Goal: Task Accomplishment & Management: Complete application form

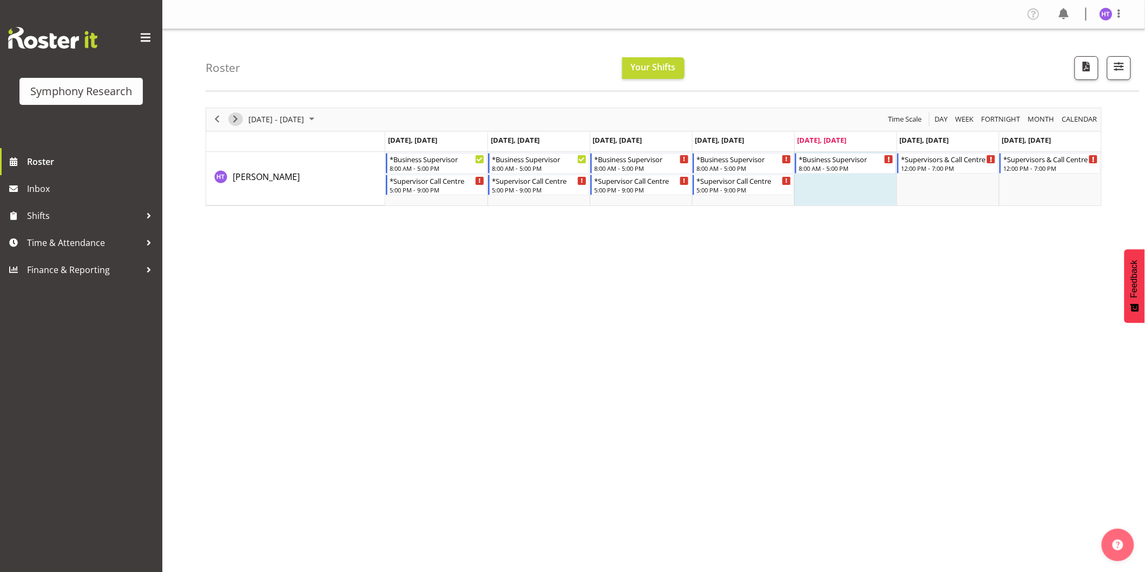
click at [239, 125] on span "Next" at bounding box center [235, 120] width 13 height 14
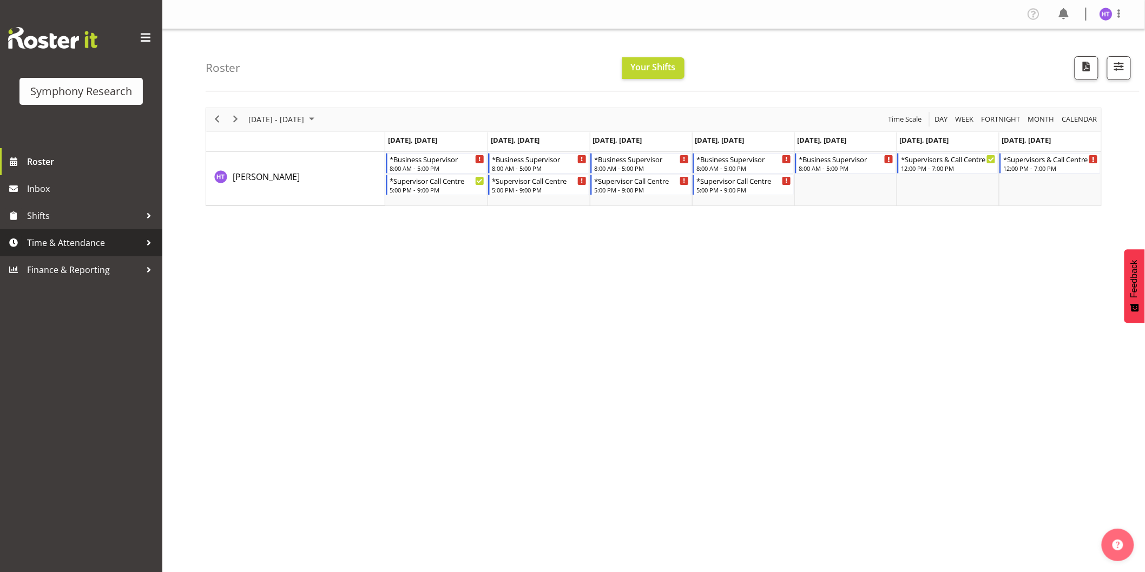
click at [72, 240] on span "Time & Attendance" at bounding box center [84, 243] width 114 height 16
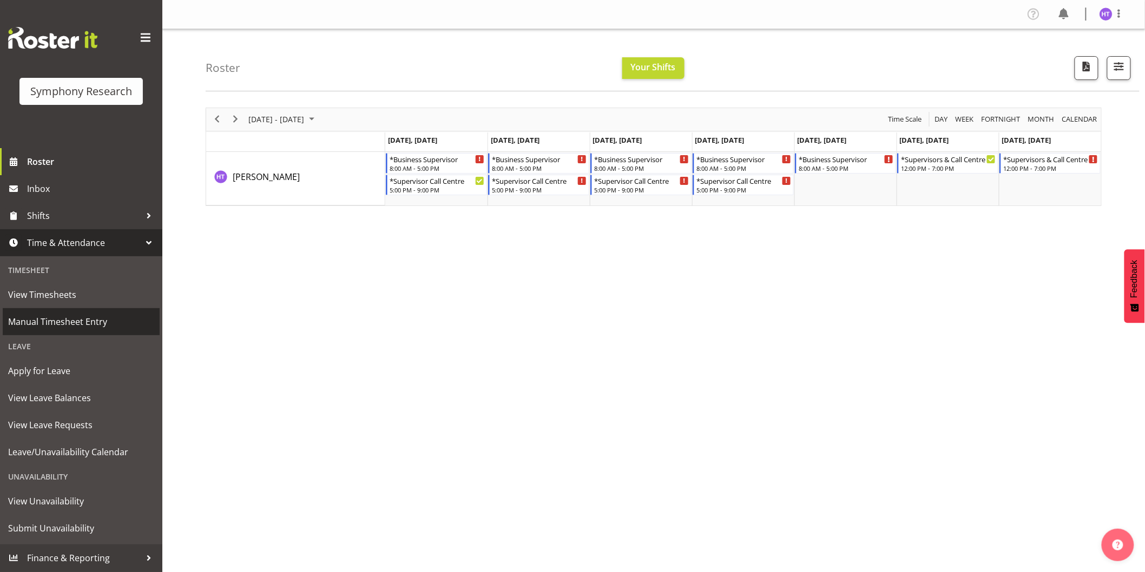
click at [70, 318] on span "Manual Timesheet Entry" at bounding box center [81, 322] width 146 height 16
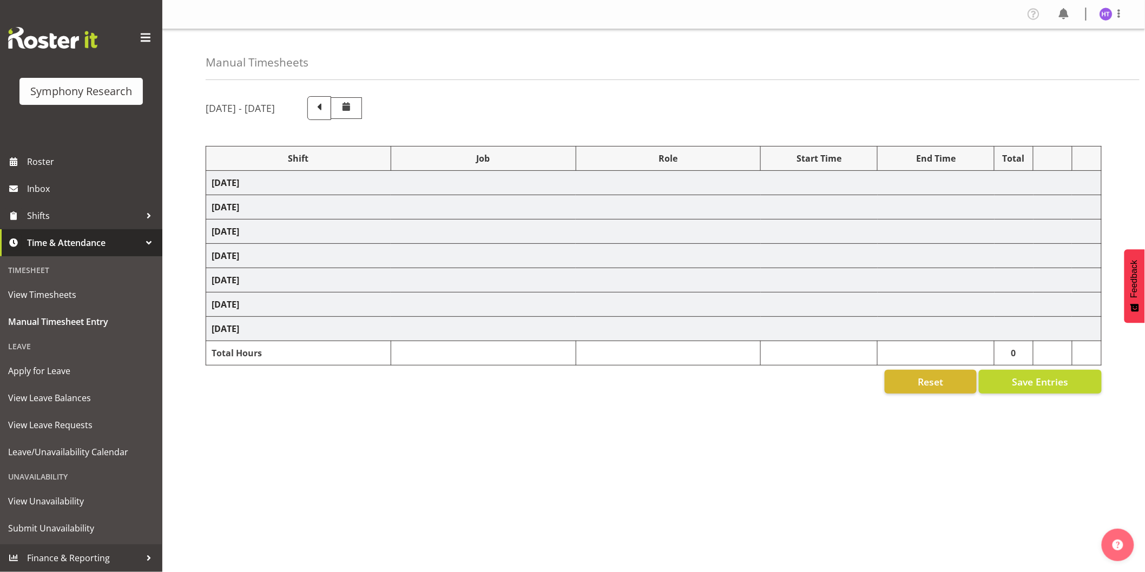
select select "26078"
select select "10575"
select select "45"
select select "56692"
select select "10499"
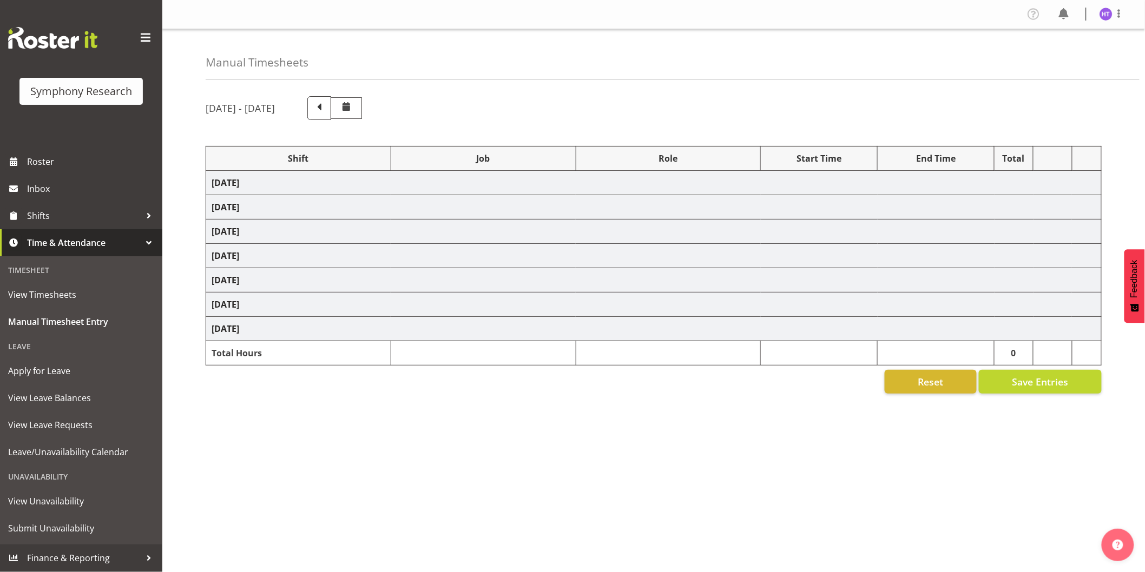
select select "45"
select select "11547"
select select "743"
select select "45"
select select "11547"
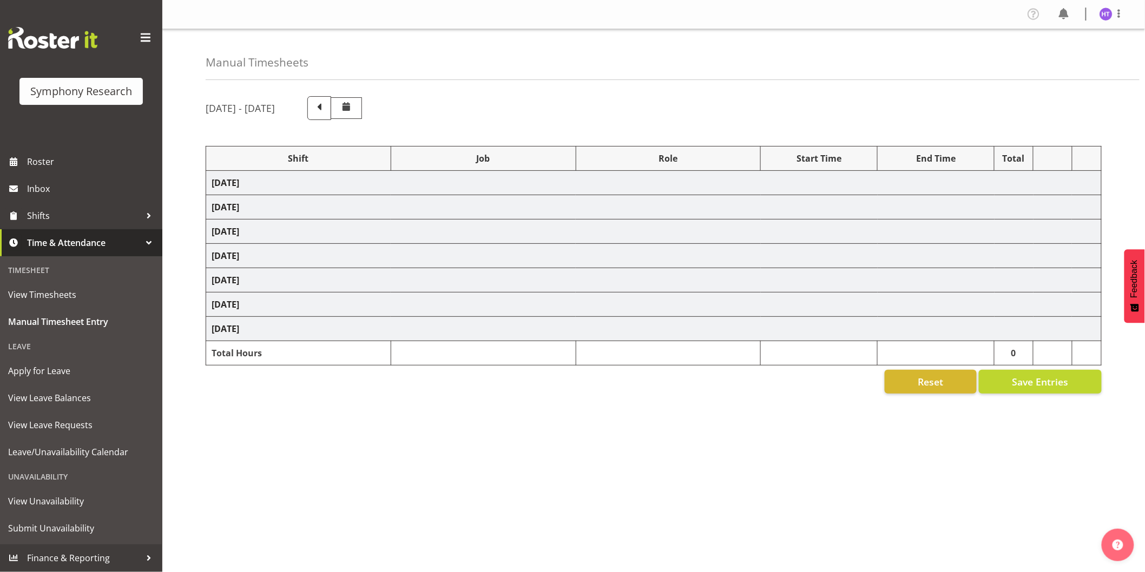
select select "10587"
select select "45"
select select "11547"
select select "10733"
select select "45"
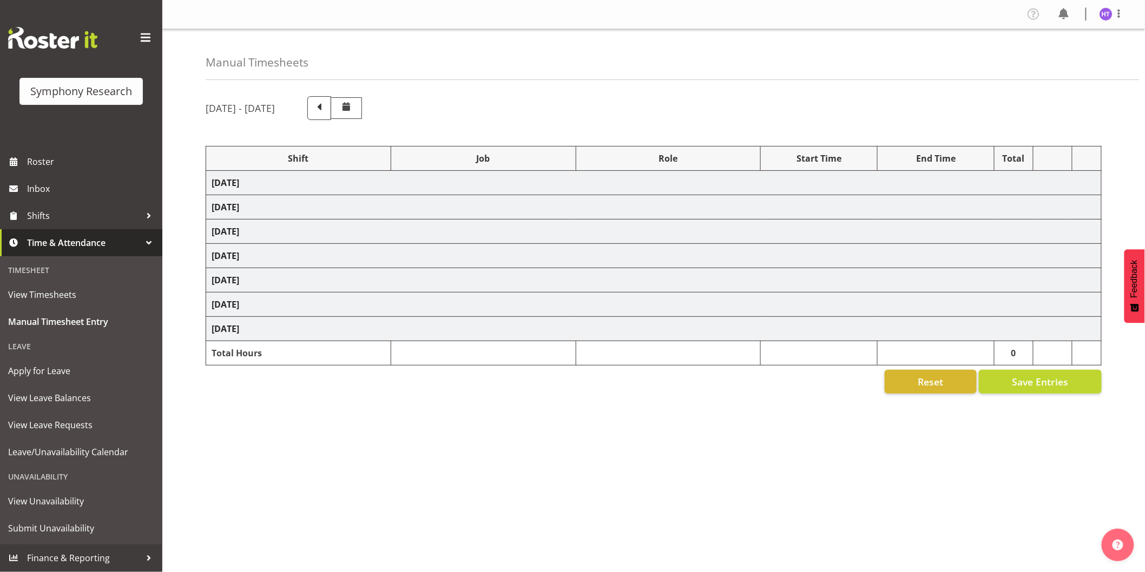
select select "57511"
select select "10587"
select select "45"
select select "11547"
select select "10575"
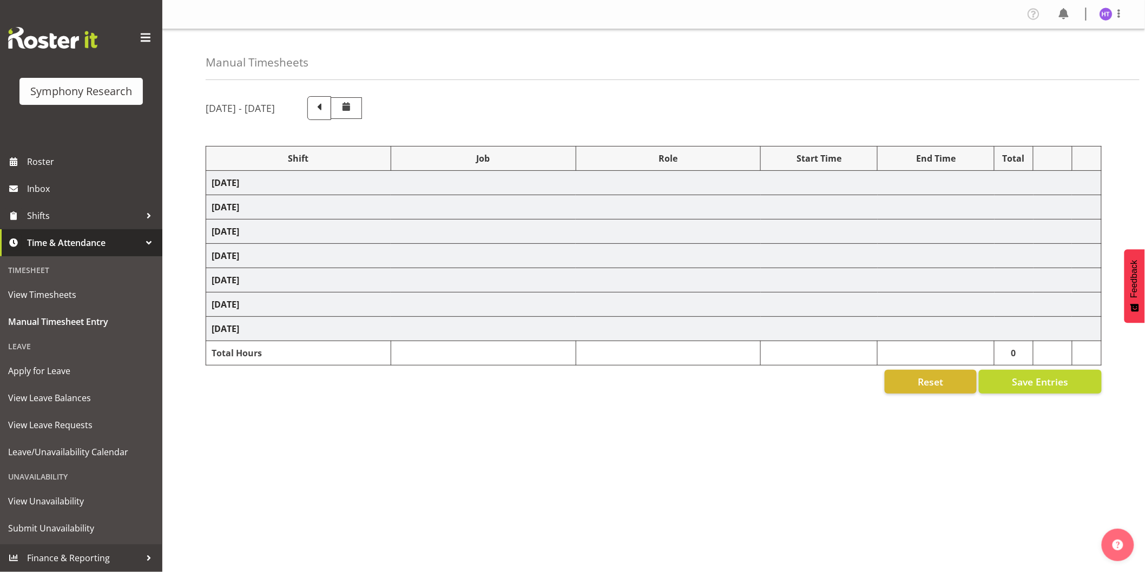
select select "45"
select select "11547"
select select "10633"
select select "45"
select select "57511"
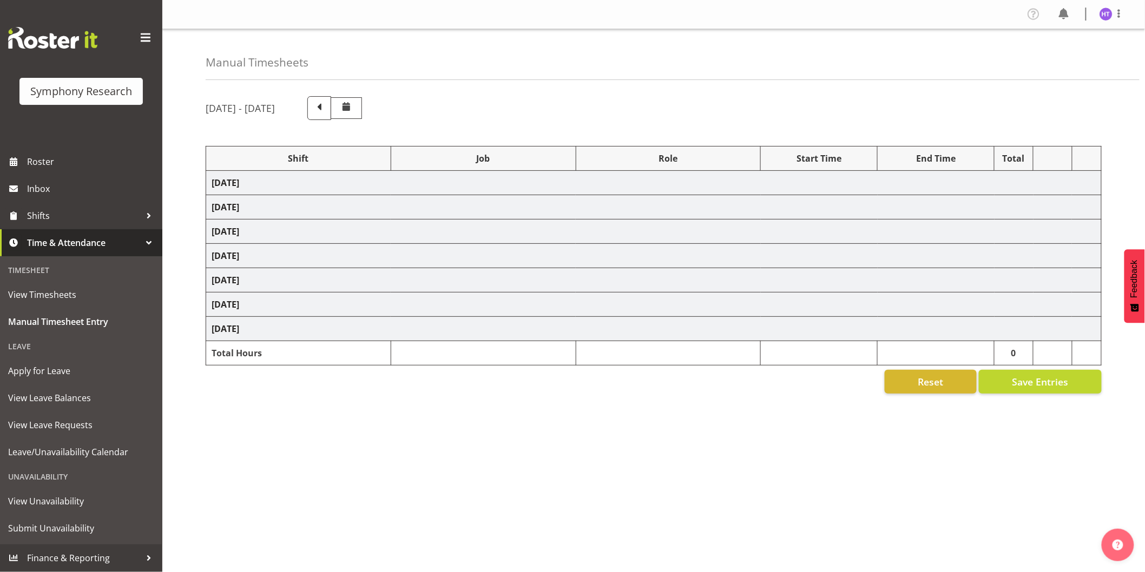
select select "9426"
select select "45"
select select "11547"
select select "743"
select select "45"
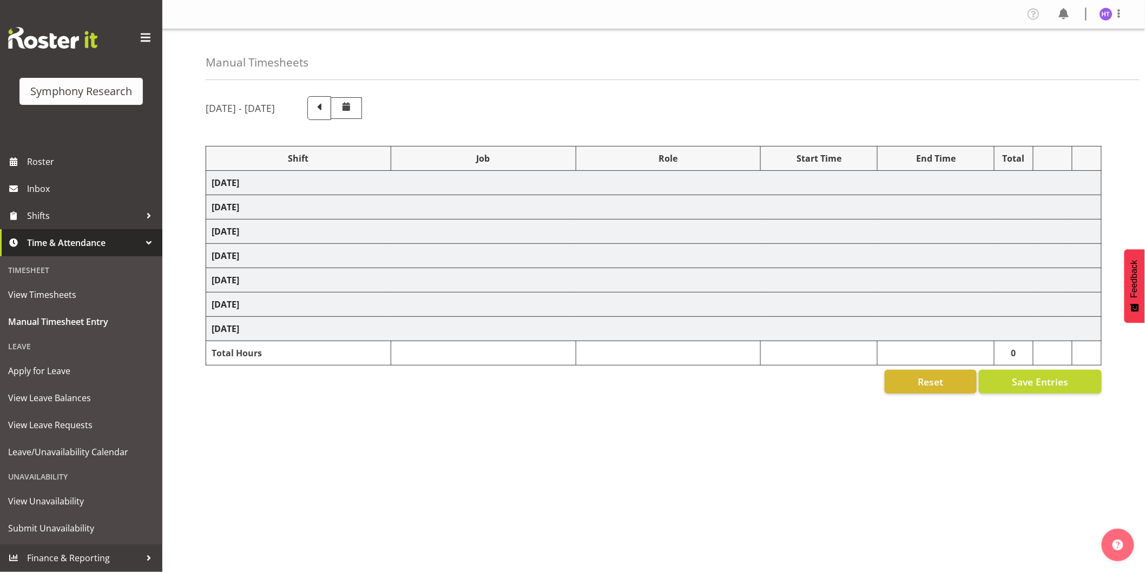
select select "26078"
select select "10587"
select select "45"
select select "26078"
select select "10499"
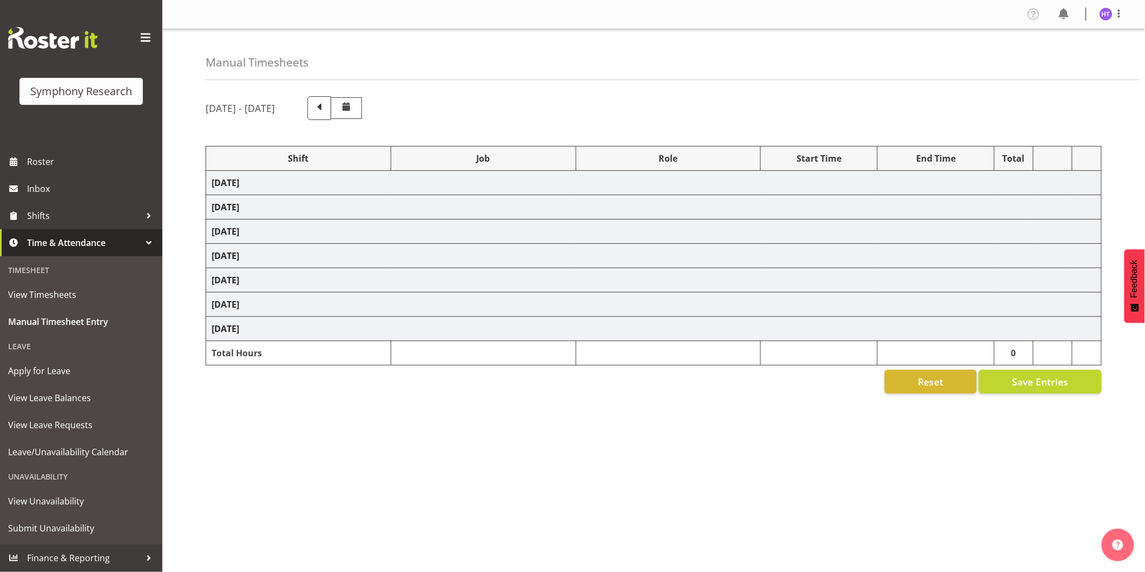
select select "45"
select select
select select "10731"
select select "45"
select select "11547"
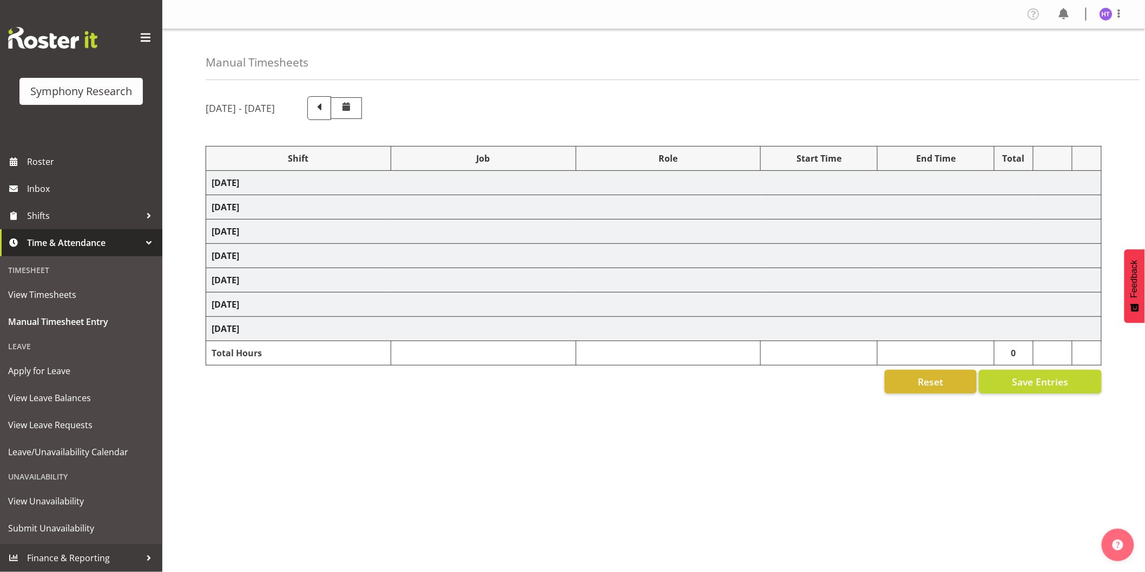
select select "10587"
select select "45"
select select "11547"
select select "10731"
select select "45"
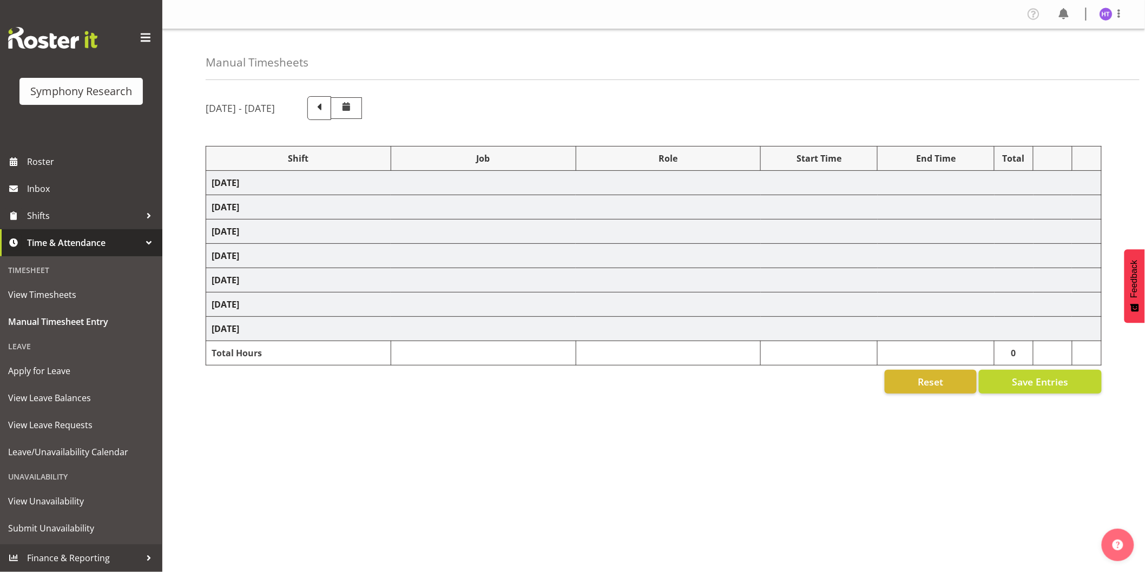
select select "11547"
select select "10587"
select select "45"
select select "11547"
select select "10527"
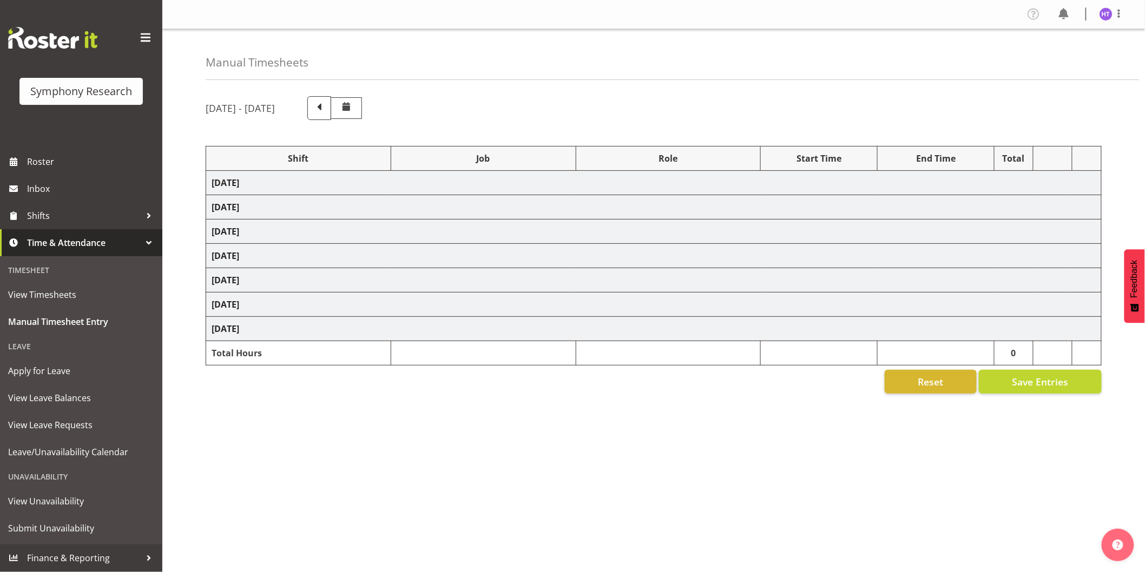
select select "45"
select select "11547"
select select "10575"
select select "45"
select select "11547"
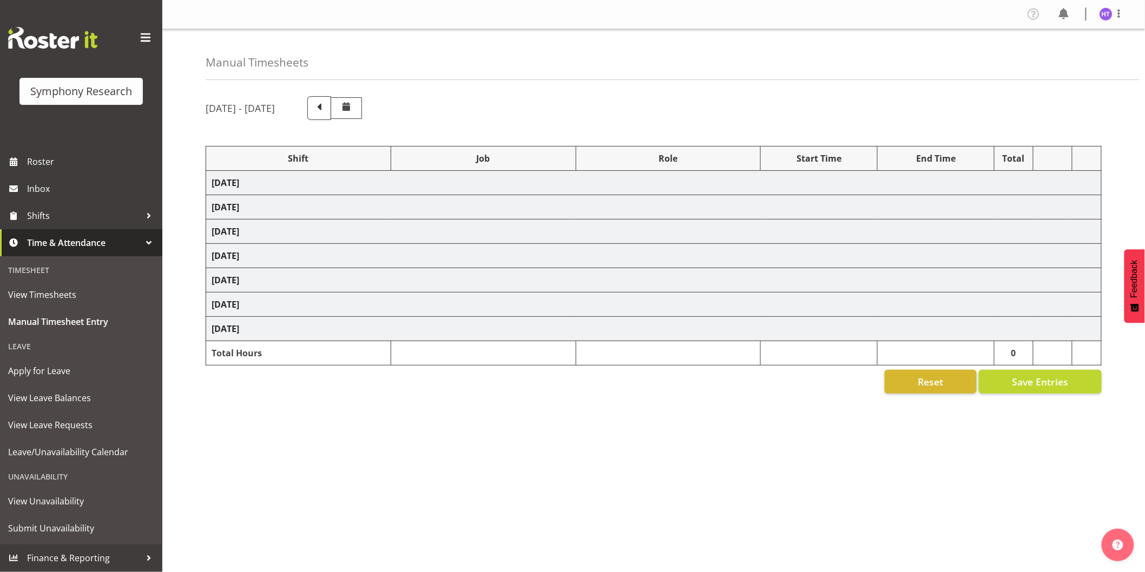
select select "10633"
select select "45"
select select "11547"
select select "743"
select select "45"
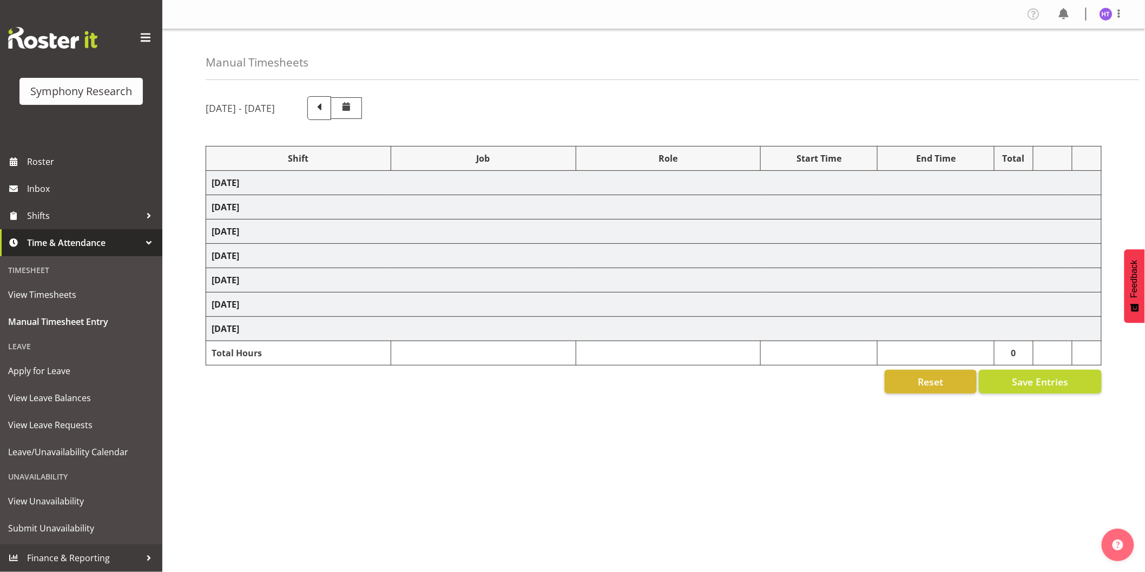
select select "11547"
select select "10527"
select select "45"
select select "11547"
select select "10575"
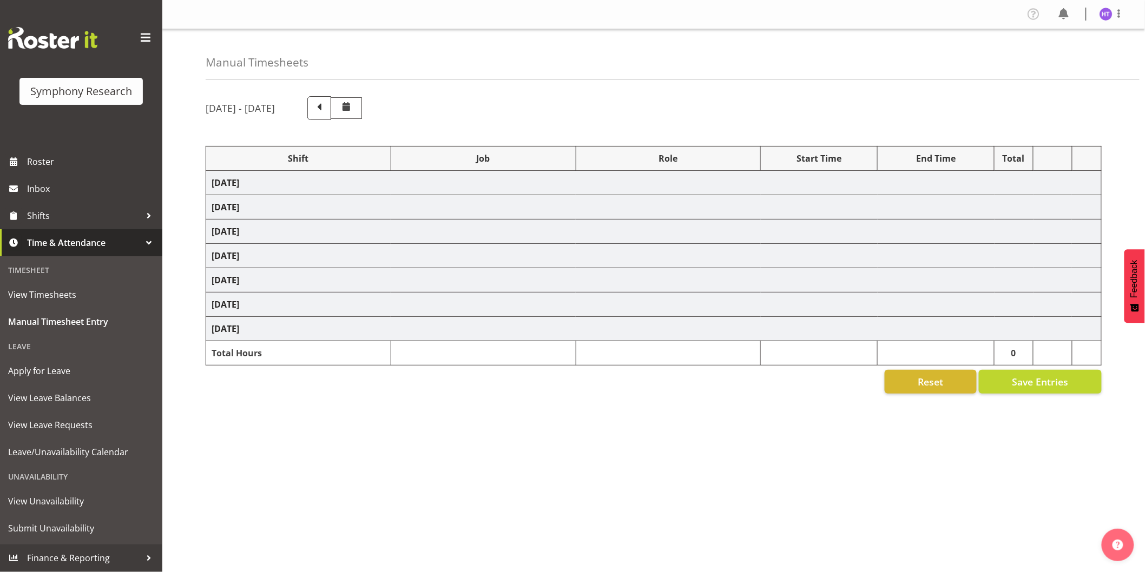
select select "45"
select select "13878"
select select "10499"
select select "45"
select select "11547"
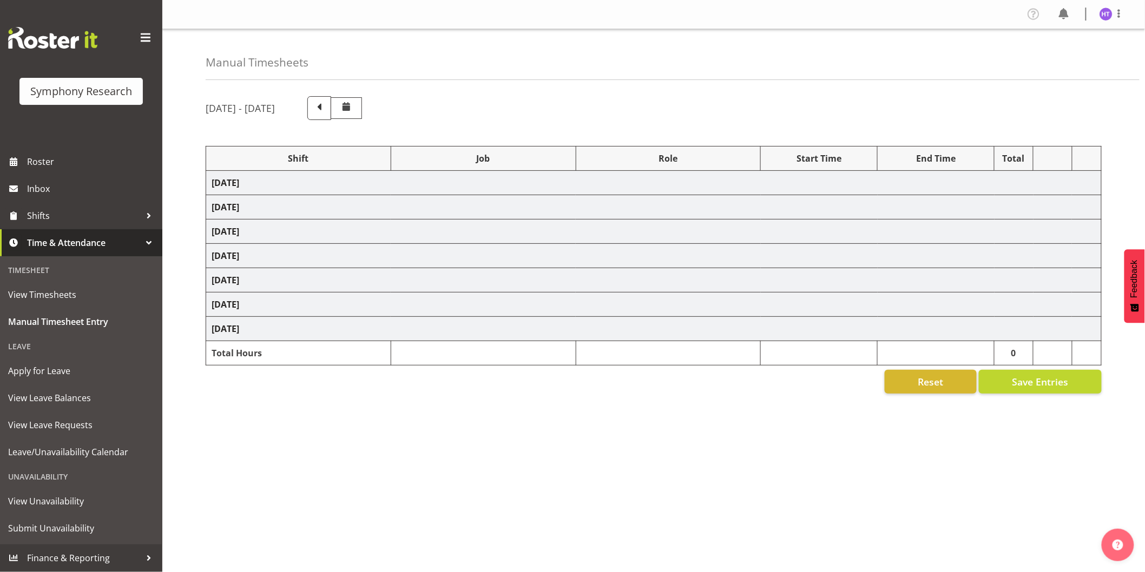
select select "10731"
select select "45"
select select "11547"
select select "10730"
select select "45"
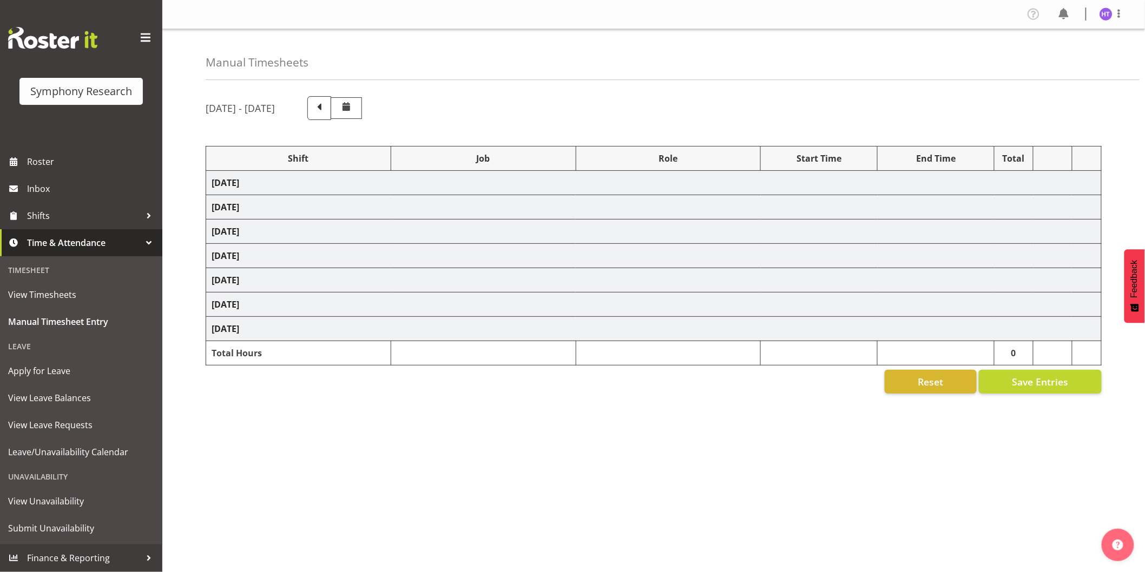
select select "11547"
select select "743"
select select "45"
select select "43777"
select select "10575"
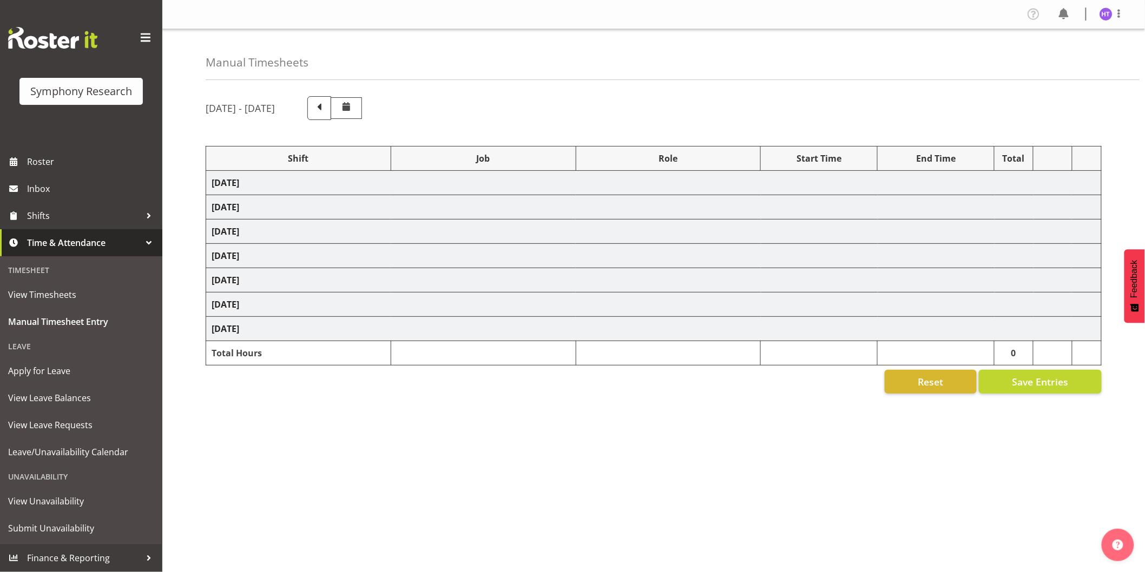
select select "45"
select select "56692"
select select "10499"
select select "45"
select select
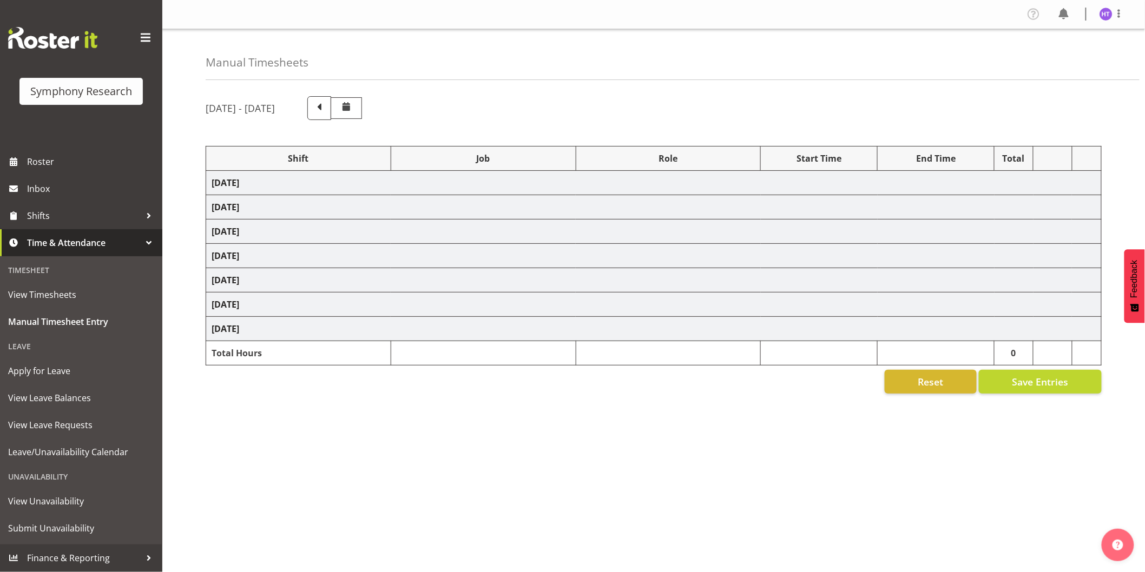
select select "10499"
select select "45"
select select "56692"
select select "743"
select select "45"
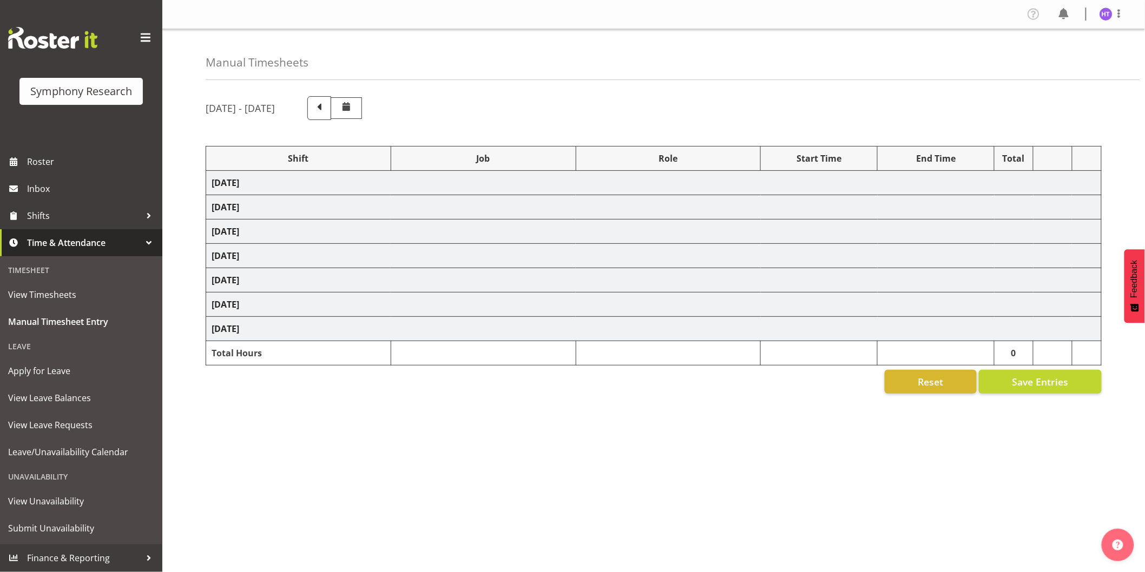
select select "41319"
select select "10730"
select select "45"
select select "41319"
select select "10633"
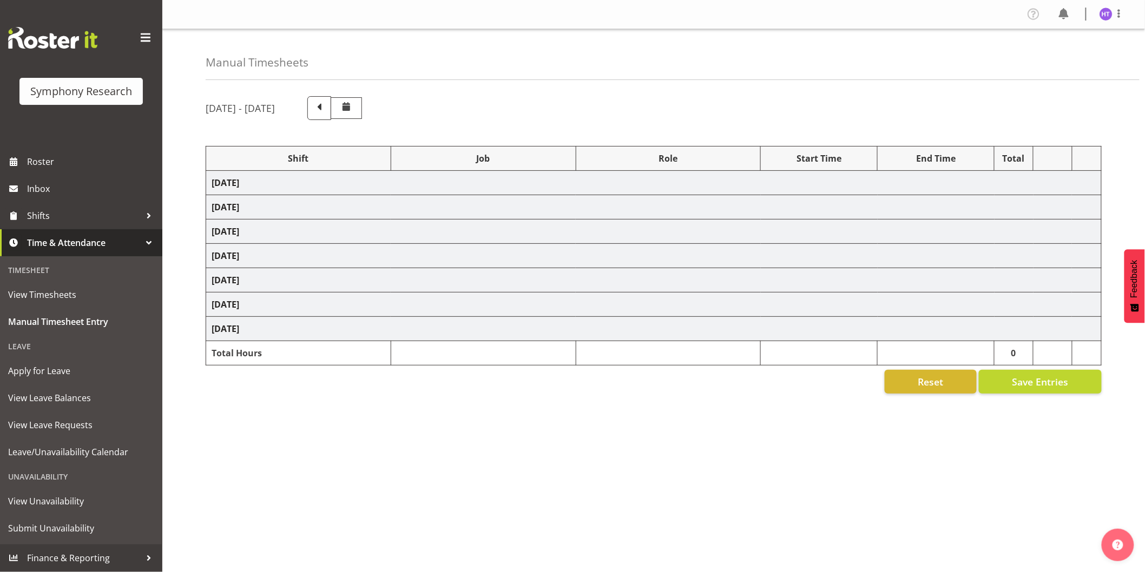
select select "45"
select select "41319"
select select "9426"
select select "45"
select select "41319"
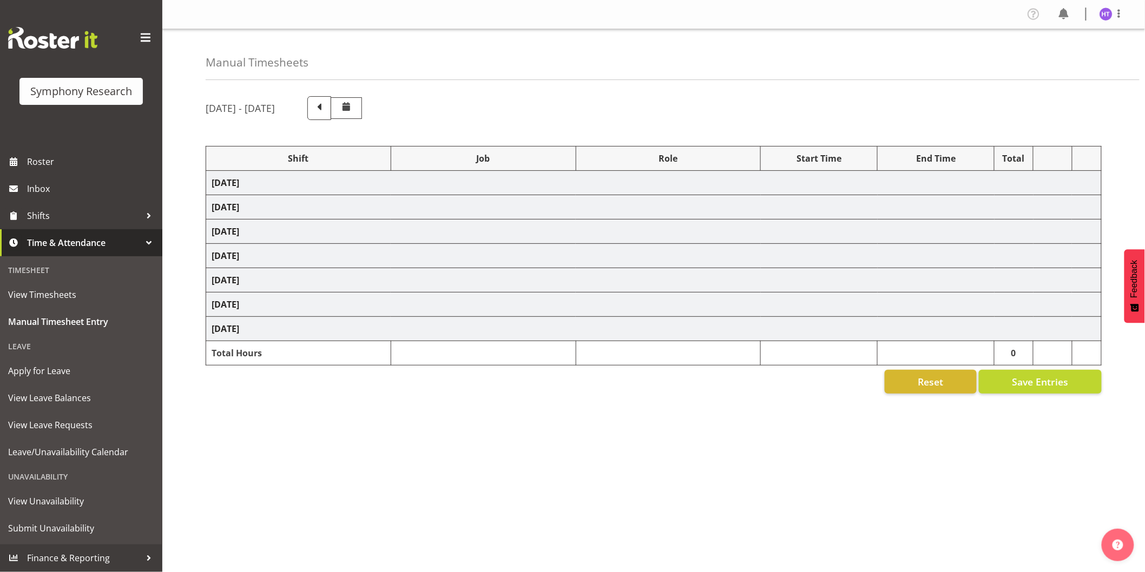
select select "10499"
select select "45"
select select "41319"
select select "10730"
select select "45"
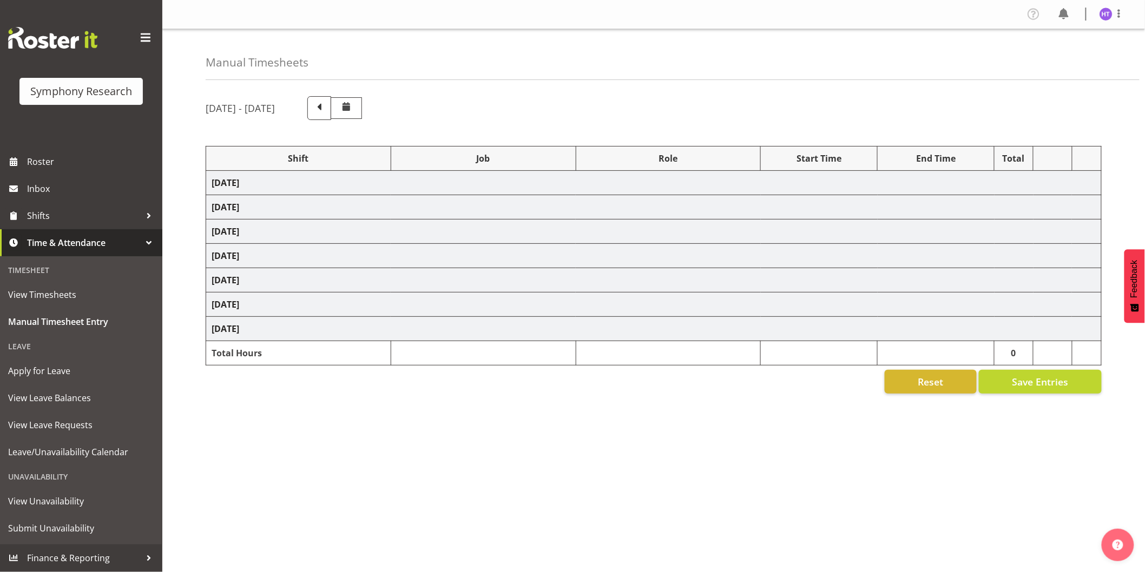
select select "41319"
select select "743"
select select "45"
select select "41319"
select select "10732"
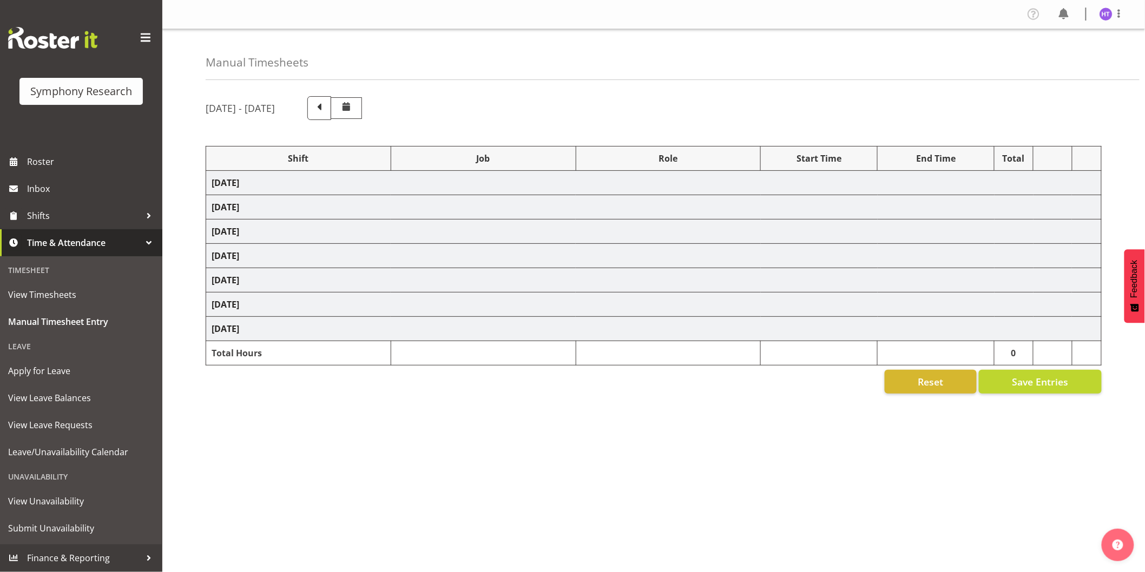
select select "45"
select select "41319"
select select "10732"
select select "45"
select select "41319"
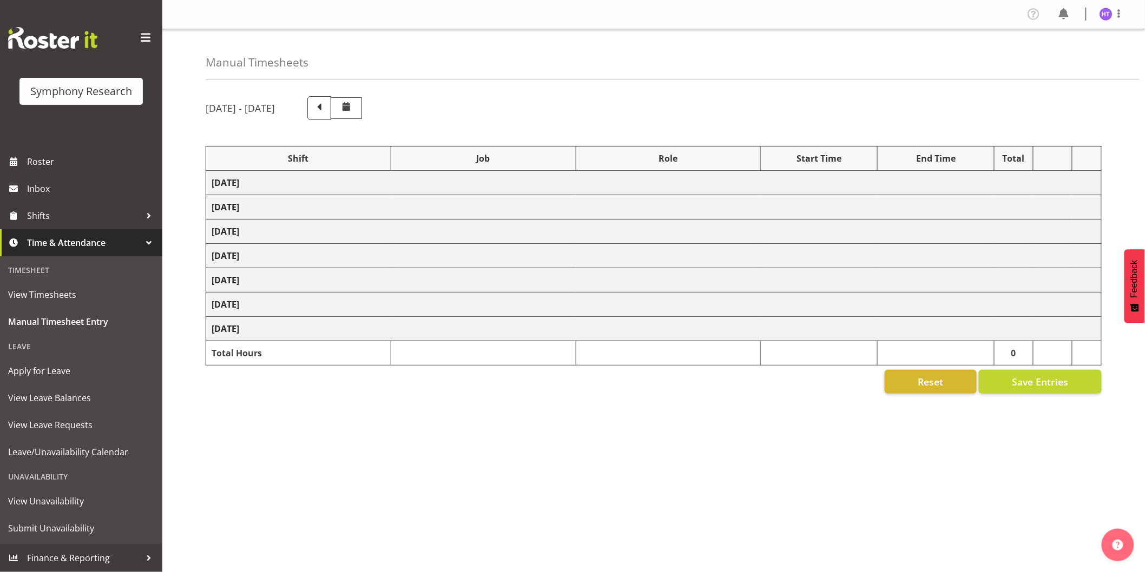
select select "10691"
select select "45"
select select "41319"
select select "10575"
select select "45"
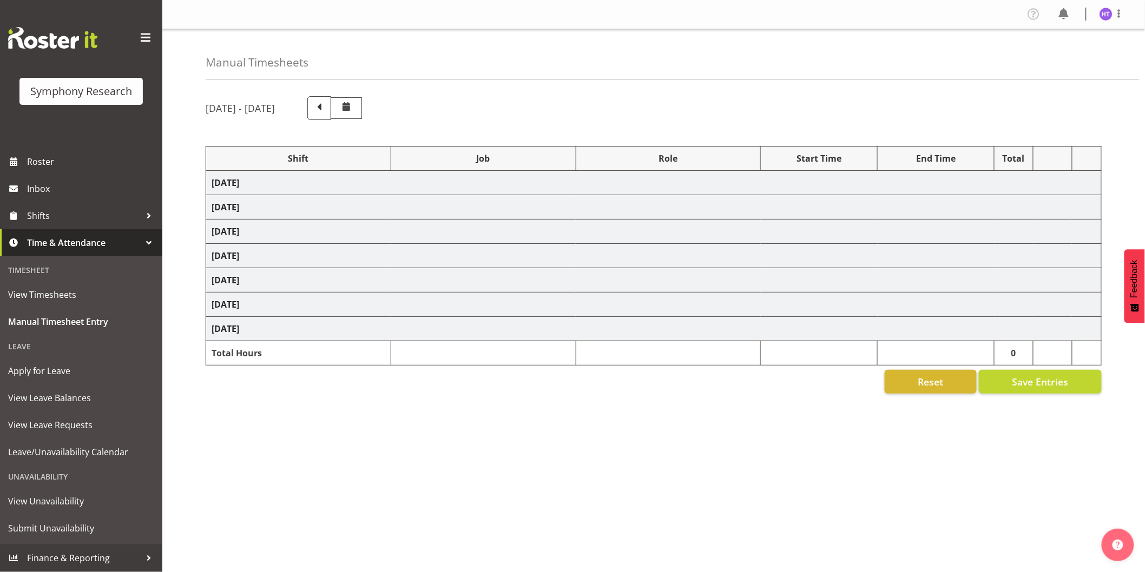
select select "41604"
select select "10499"
select select "45"
select select "41319"
select select "10499"
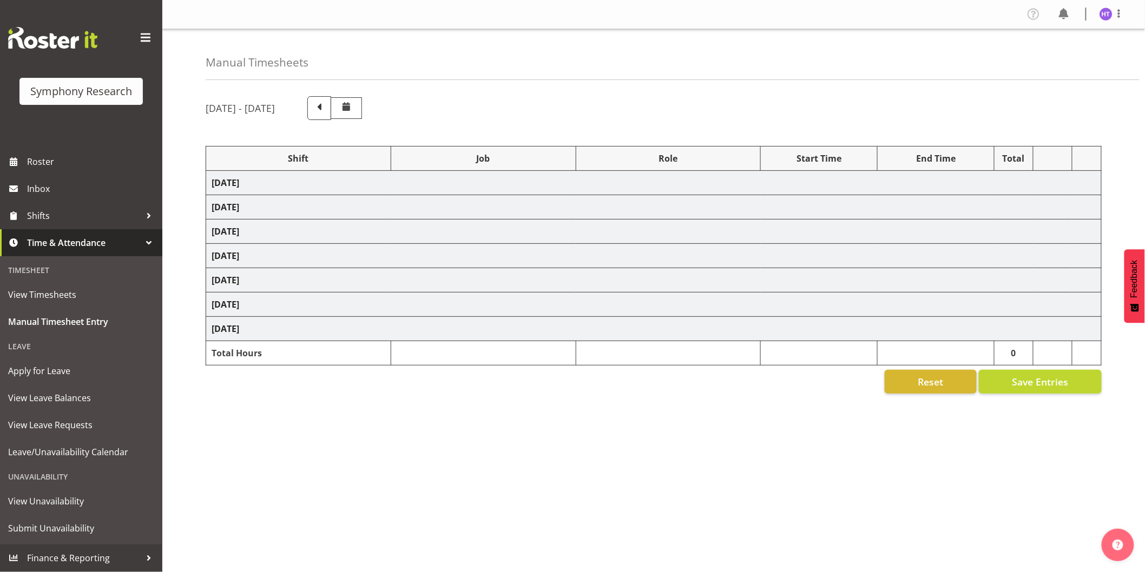
select select "45"
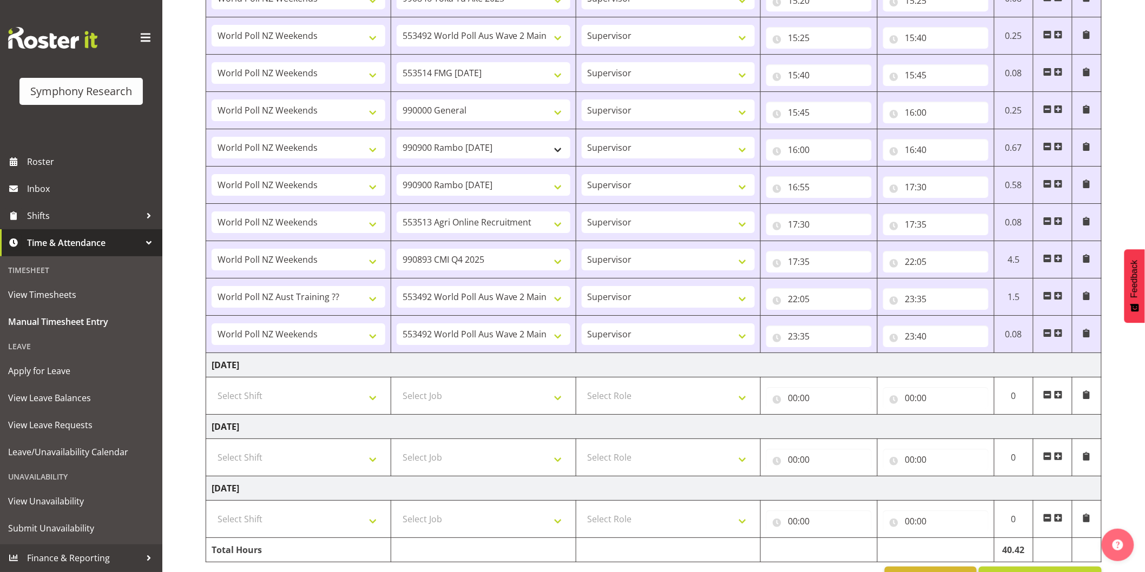
scroll to position [1521, 0]
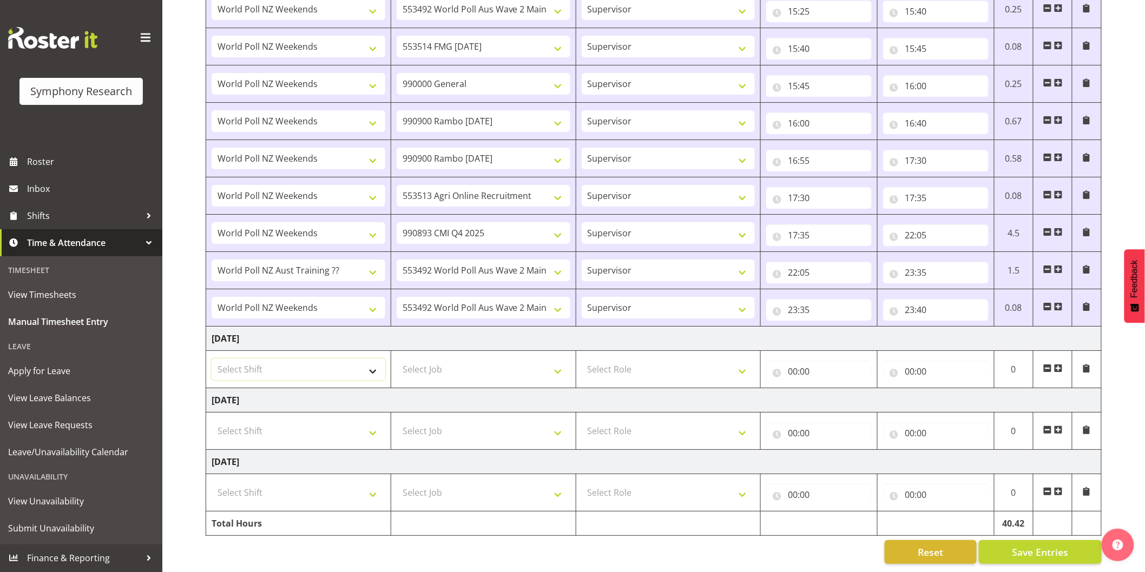
click at [311, 360] on select "Select Shift !!Weekend Residential (Roster IT Shift Label) *Business 9/10am ~ 4…" at bounding box center [299, 370] width 174 height 22
select select "41319"
click at [212, 359] on select "Select Shift !!Weekend Residential (Roster IT Shift Label) *Business 9/10am ~ 4…" at bounding box center [299, 370] width 174 height 22
select select
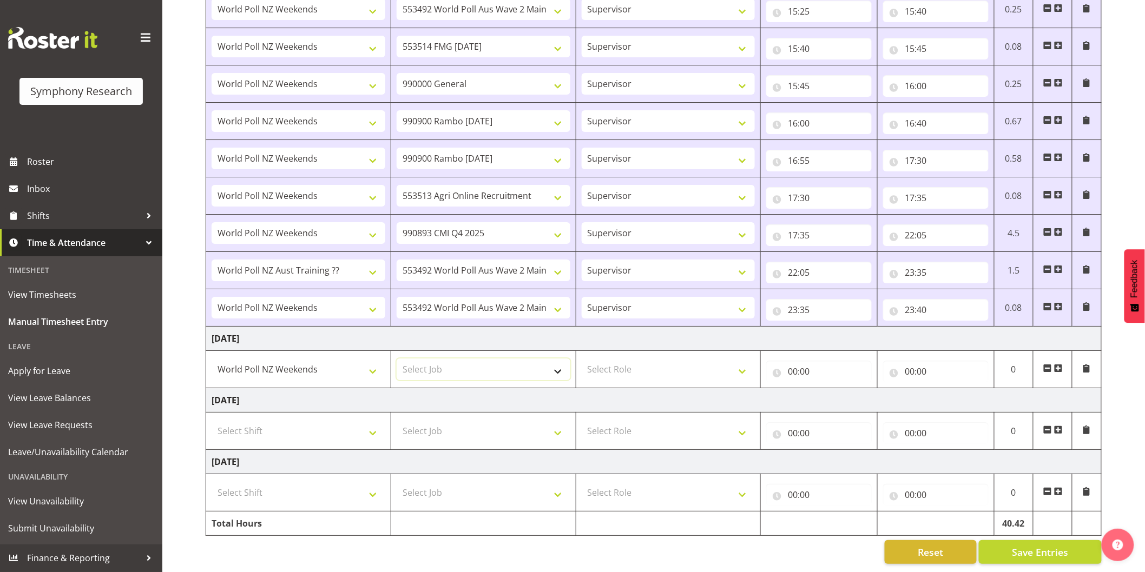
click at [437, 359] on select "Select Job 550060 IF Admin 553492 World Poll Aus Wave 2 Main 2025 553493 World …" at bounding box center [484, 370] width 174 height 22
select select "9426"
click at [397, 359] on select "Select Job 550060 IF Admin 553492 World Poll Aus Wave 2 Main 2025 553493 World …" at bounding box center [484, 370] width 174 height 22
select select
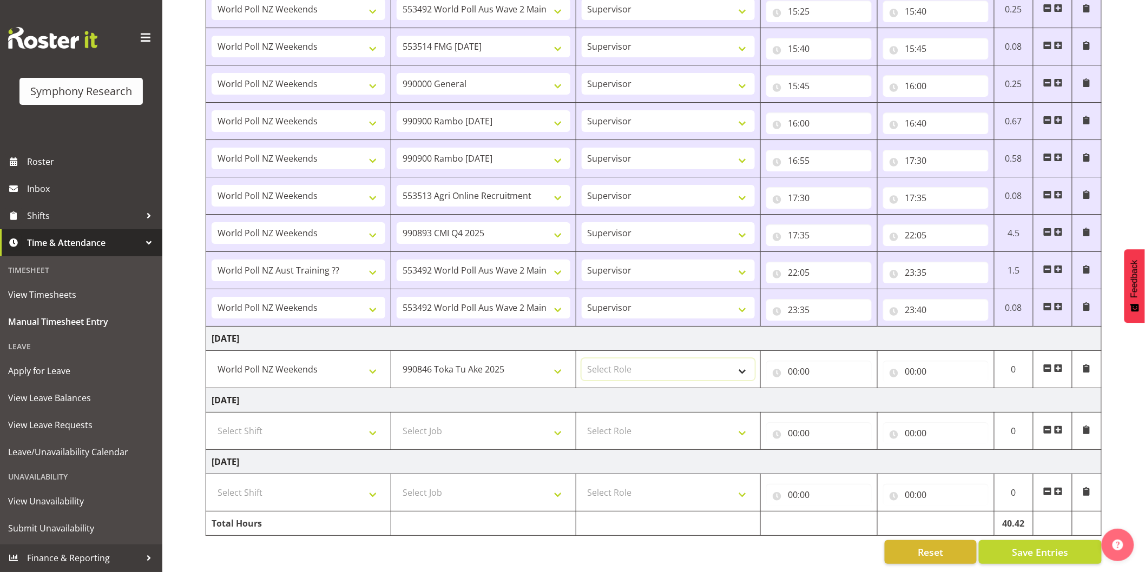
click at [637, 361] on select "Select Role Interviewing Briefing Supervisor" at bounding box center [669, 370] width 174 height 22
select select "47"
click at [582, 359] on select "Select Role Interviewing Briefing Supervisor" at bounding box center [669, 370] width 174 height 22
select select
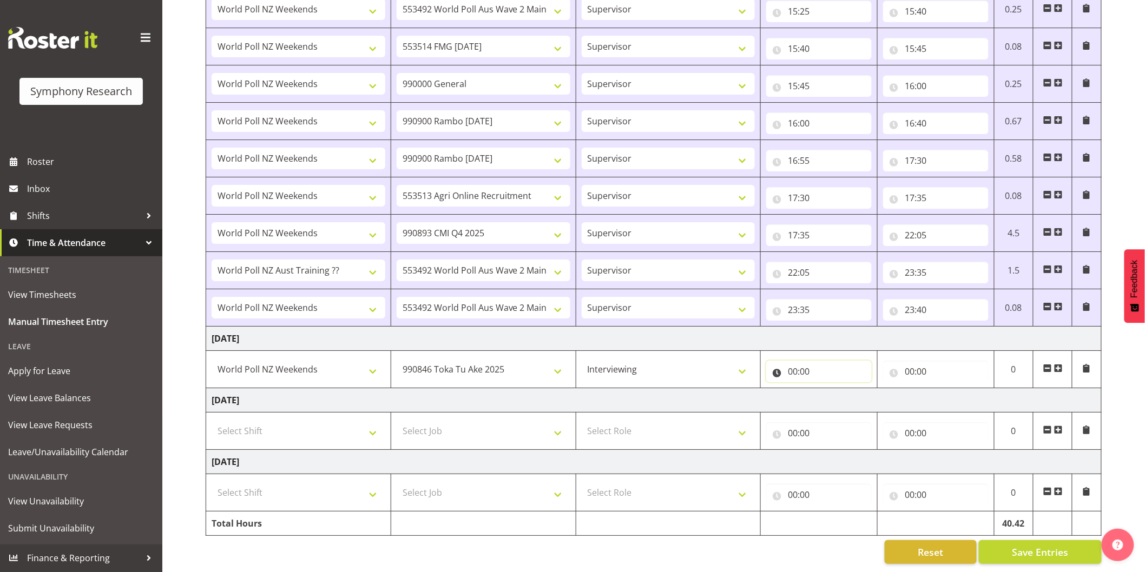
click at [792, 366] on input "00:00" at bounding box center [818, 372] width 105 height 22
click at [831, 393] on select "00 01 02 03 04 05 06 07 08 09 10 11 12 13 14 15 16 17 18 19 20 21 22 23" at bounding box center [840, 400] width 24 height 22
select select "8"
click at [828, 389] on select "00 01 02 03 04 05 06 07 08 09 10 11 12 13 14 15 16 17 18 19 20 21 22 23" at bounding box center [840, 400] width 24 height 22
select select
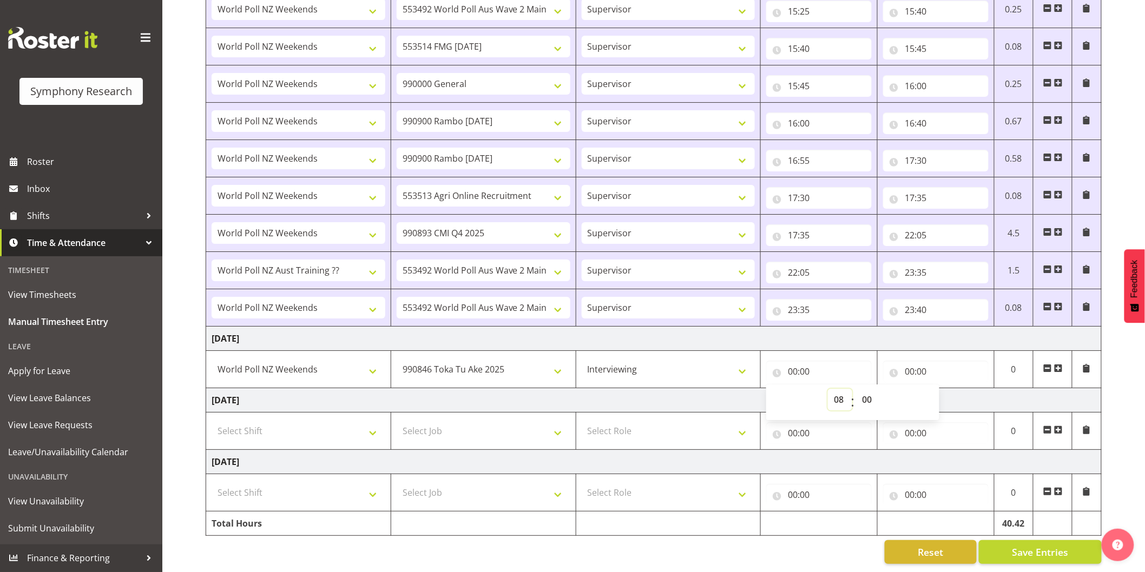
select select
type input "08:00"
click at [873, 389] on select "00 01 02 03 04 05 06 07 08 09 10 11 12 13 14 15 16 17 18 19 20 21 22 23 24 25 2…" at bounding box center [868, 400] width 24 height 22
select select "45"
click at [856, 389] on select "00 01 02 03 04 05 06 07 08 09 10 11 12 13 14 15 16 17 18 19 20 21 22 23 24 25 2…" at bounding box center [868, 400] width 24 height 22
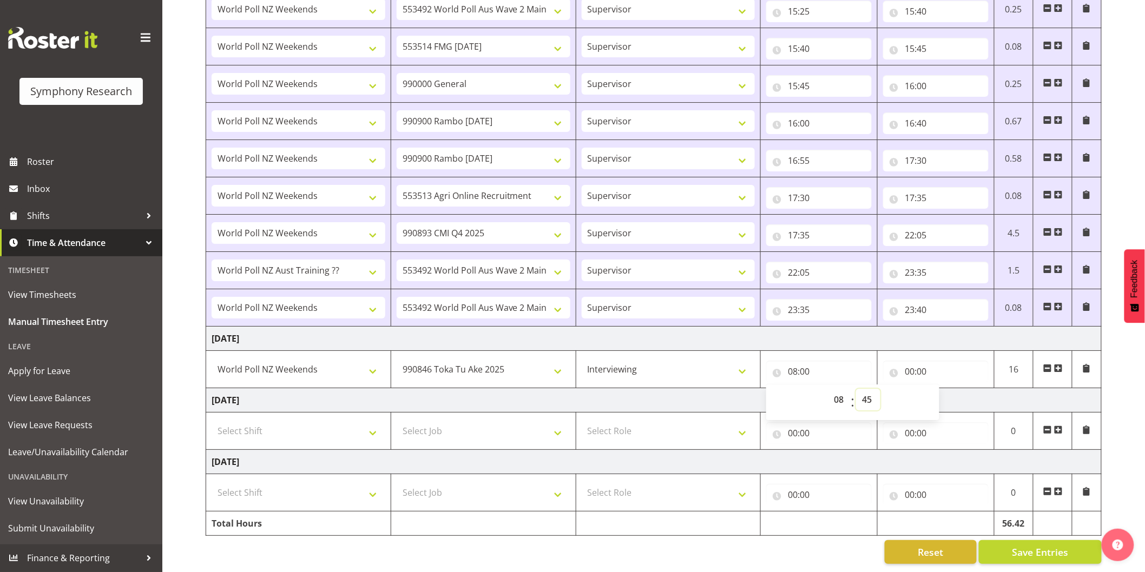
select select
type input "08:45"
click at [907, 361] on input "00:00" at bounding box center [935, 372] width 105 height 22
click at [949, 389] on select "00 01 02 03 04 05 06 07 08 09 10 11 12 13 14 15 16 17 18 19 20 21 22 23" at bounding box center [957, 400] width 24 height 22
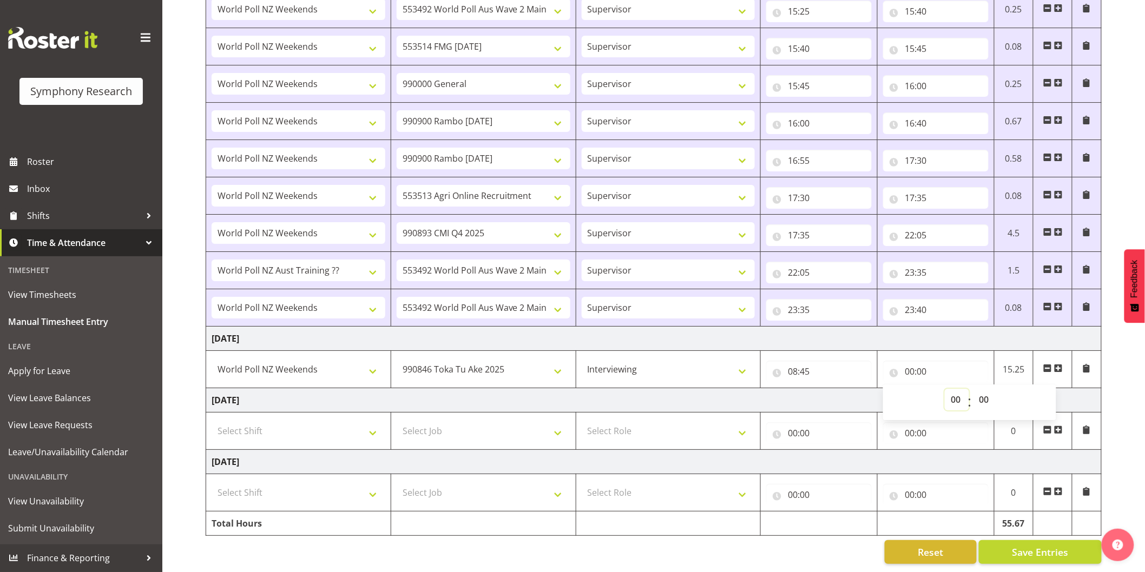
select select "8"
click at [945, 389] on select "00 01 02 03 04 05 06 07 08 09 10 11 12 13 14 15 16 17 18 19 20 21 22 23" at bounding box center [957, 400] width 24 height 22
select select
type input "08:00"
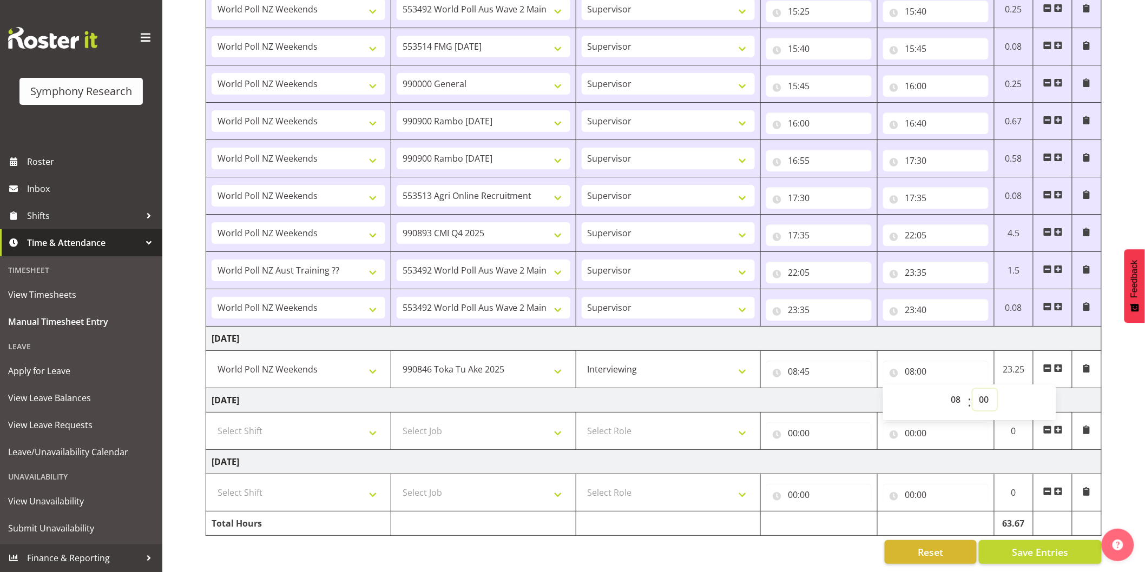
click at [981, 389] on select "00 01 02 03 04 05 06 07 08 09 10 11 12 13 14 15 16 17 18 19 20 21 22 23 24 25 2…" at bounding box center [985, 400] width 24 height 22
select select "48"
click at [973, 389] on select "00 01 02 03 04 05 06 07 08 09 10 11 12 13 14 15 16 17 18 19 20 21 22 23 24 25 2…" at bounding box center [985, 400] width 24 height 22
select select
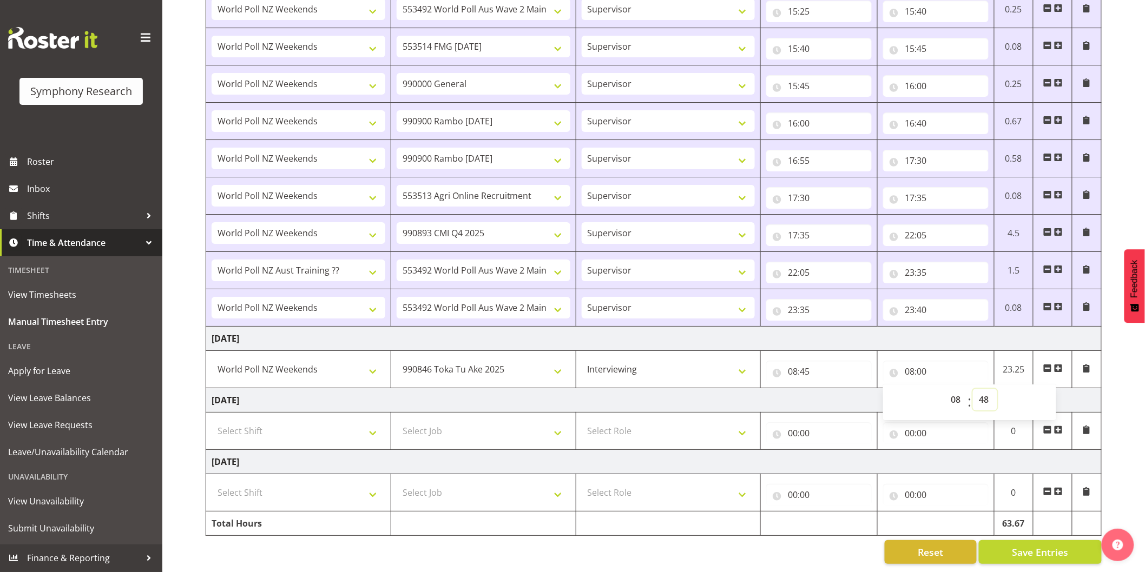
type input "08:48"
click at [1059, 364] on span at bounding box center [1058, 368] width 9 height 9
select select
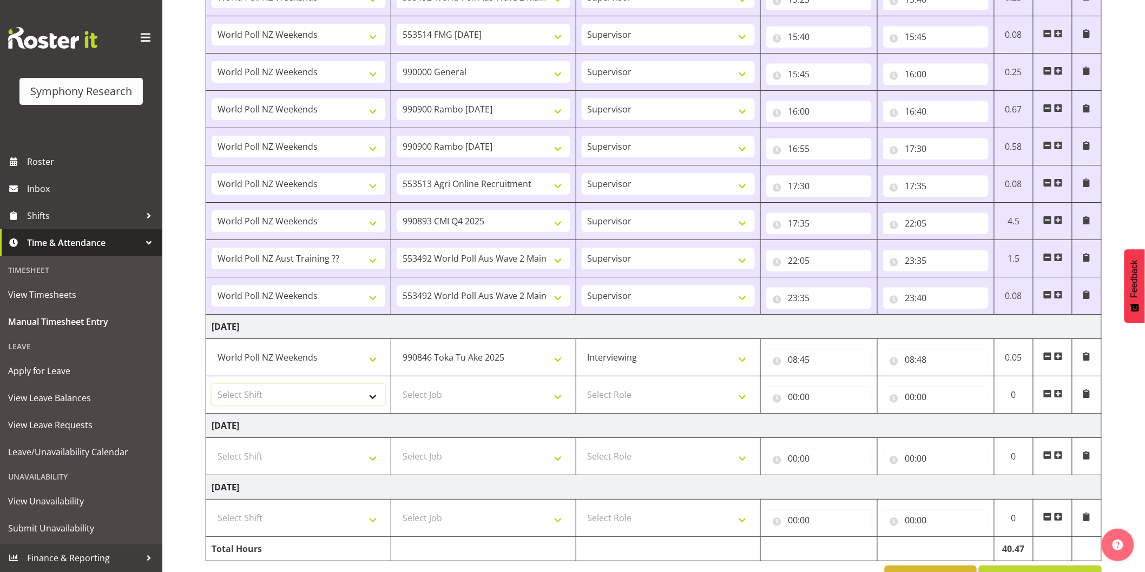
click at [339, 395] on select "Select Shift !!Weekend Residential (Roster IT Shift Label) *Business 9/10am ~ 4…" at bounding box center [299, 395] width 174 height 22
select select "41319"
click at [212, 387] on select "Select Shift !!Weekend Residential (Roster IT Shift Label) *Business 9/10am ~ 4…" at bounding box center [299, 395] width 174 height 22
select select
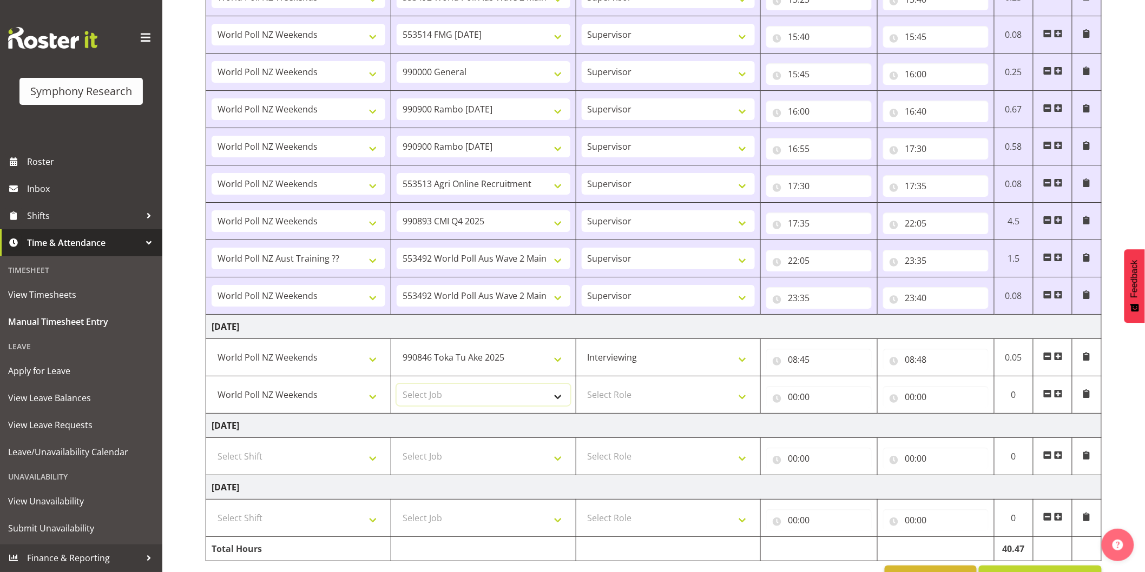
click at [440, 392] on select "Select Job 550060 IF Admin 553492 World Poll Aus Wave 2 Main 2025 553493 World …" at bounding box center [484, 395] width 174 height 22
select select "10575"
click at [397, 387] on select "Select Job 550060 IF Admin 553492 World Poll Aus Wave 2 Main 2025 553493 World …" at bounding box center [484, 395] width 174 height 22
select select
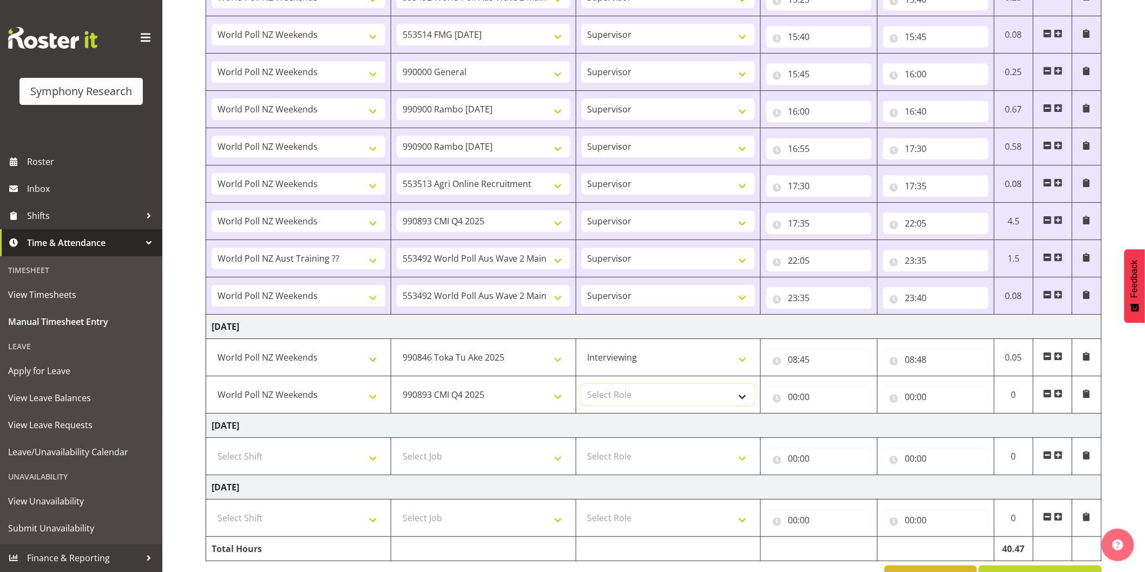
click at [655, 397] on select "Select Role Interviewing Briefing Supervisor" at bounding box center [669, 395] width 174 height 22
select select "47"
click at [582, 387] on select "Select Role Interviewing Briefing Supervisor" at bounding box center [669, 395] width 174 height 22
select select
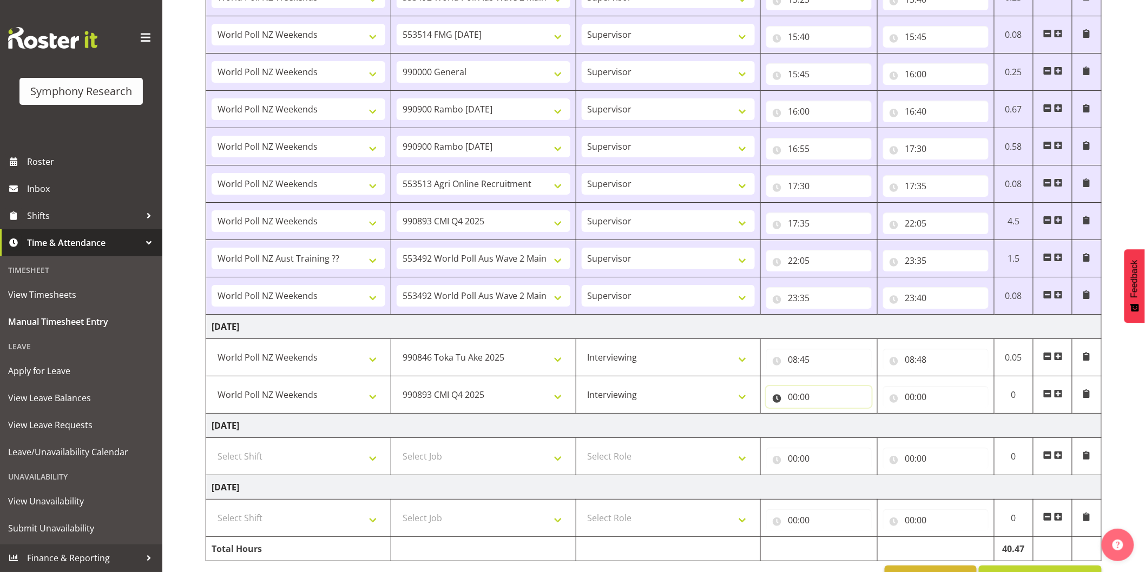
click at [796, 401] on input "00:00" at bounding box center [818, 397] width 105 height 22
click at [837, 428] on select "00 01 02 03 04 05 06 07 08 09 10 11 12 13 14 15 16 17 18 19 20 21 22 23" at bounding box center [840, 425] width 24 height 22
select select "8"
click at [828, 417] on select "00 01 02 03 04 05 06 07 08 09 10 11 12 13 14 15 16 17 18 19 20 21 22 23" at bounding box center [840, 425] width 24 height 22
select select
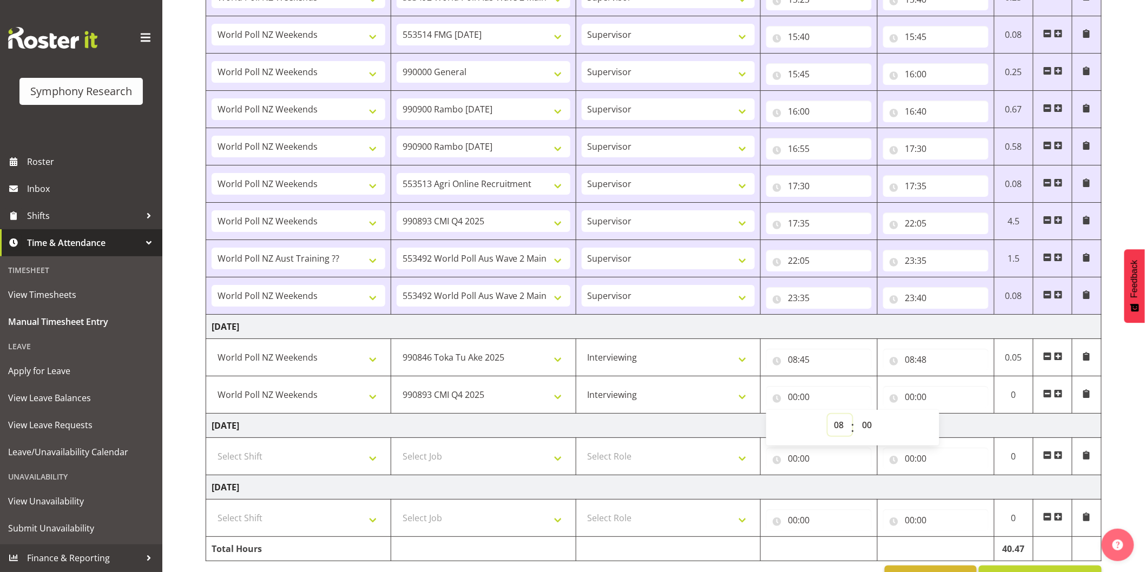
select select
type input "08:00"
click at [868, 426] on select "00 01 02 03 04 05 06 07 08 09 10 11 12 13 14 15 16 17 18 19 20 21 22 23 24 25 2…" at bounding box center [868, 425] width 24 height 22
select select "48"
click at [856, 417] on select "00 01 02 03 04 05 06 07 08 09 10 11 12 13 14 15 16 17 18 19 20 21 22 23 24 25 2…" at bounding box center [868, 425] width 24 height 22
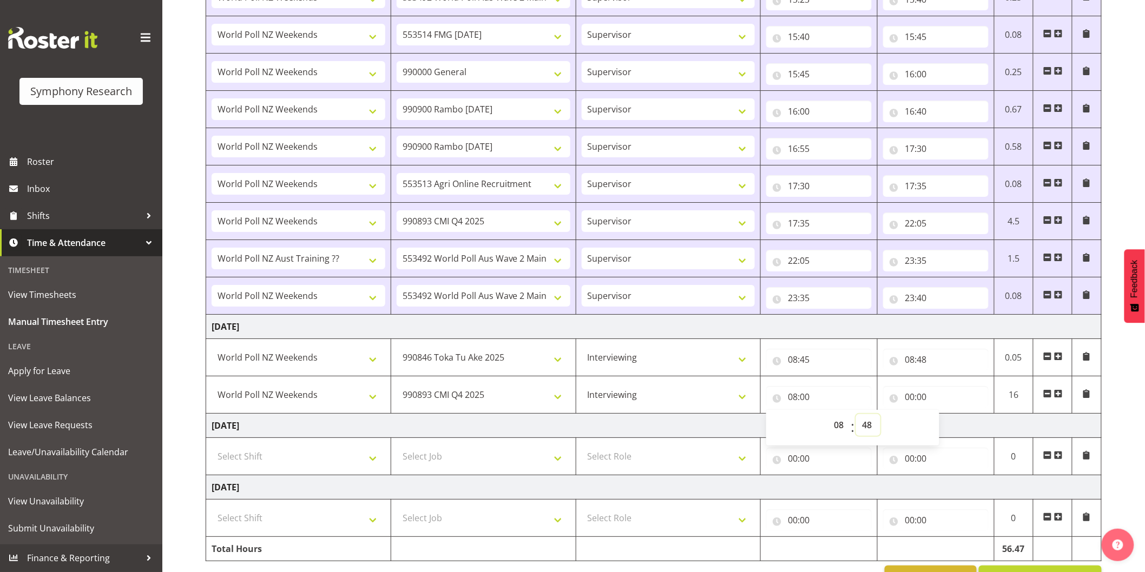
select select
type input "08:48"
click at [910, 399] on input "00:00" at bounding box center [935, 397] width 105 height 22
click at [960, 429] on select "00 01 02 03 04 05 06 07 08 09 10 11 12 13 14 15 16 17 18 19 20 21 22 23" at bounding box center [957, 425] width 24 height 22
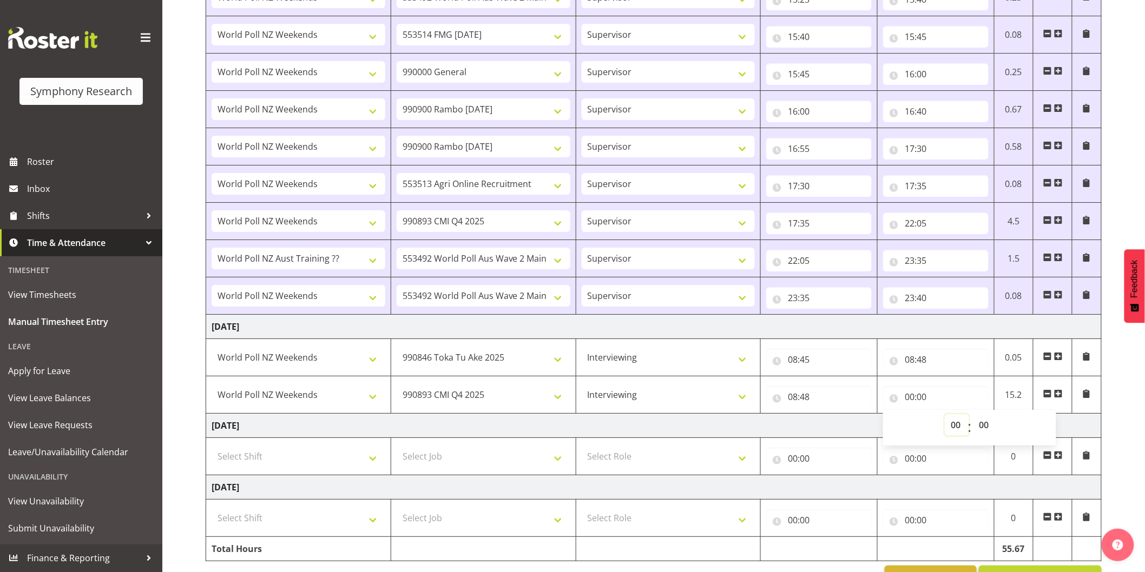
select select "8"
click at [945, 417] on select "00 01 02 03 04 05 06 07 08 09 10 11 12 13 14 15 16 17 18 19 20 21 22 23" at bounding box center [957, 425] width 24 height 22
select select
type input "08:00"
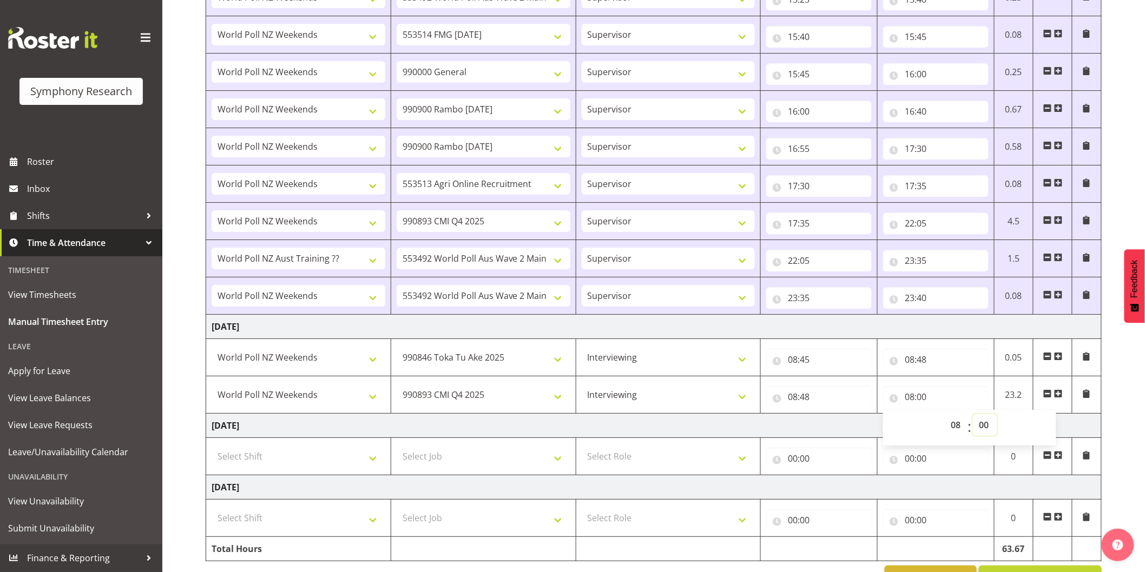
click at [993, 427] on select "00 01 02 03 04 05 06 07 08 09 10 11 12 13 14 15 16 17 18 19 20 21 22 23 24 25 2…" at bounding box center [985, 425] width 24 height 22
select select "50"
click at [973, 417] on select "00 01 02 03 04 05 06 07 08 09 10 11 12 13 14 15 16 17 18 19 20 21 22 23 24 25 2…" at bounding box center [985, 425] width 24 height 22
select select
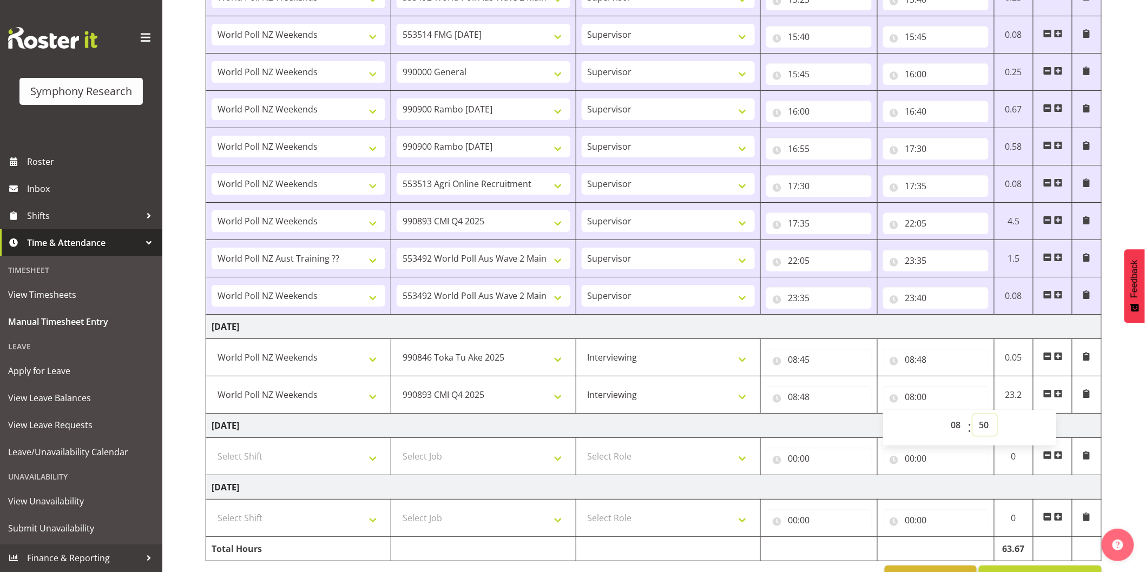
type input "08:50"
click at [1060, 397] on span at bounding box center [1058, 393] width 9 height 9
select select
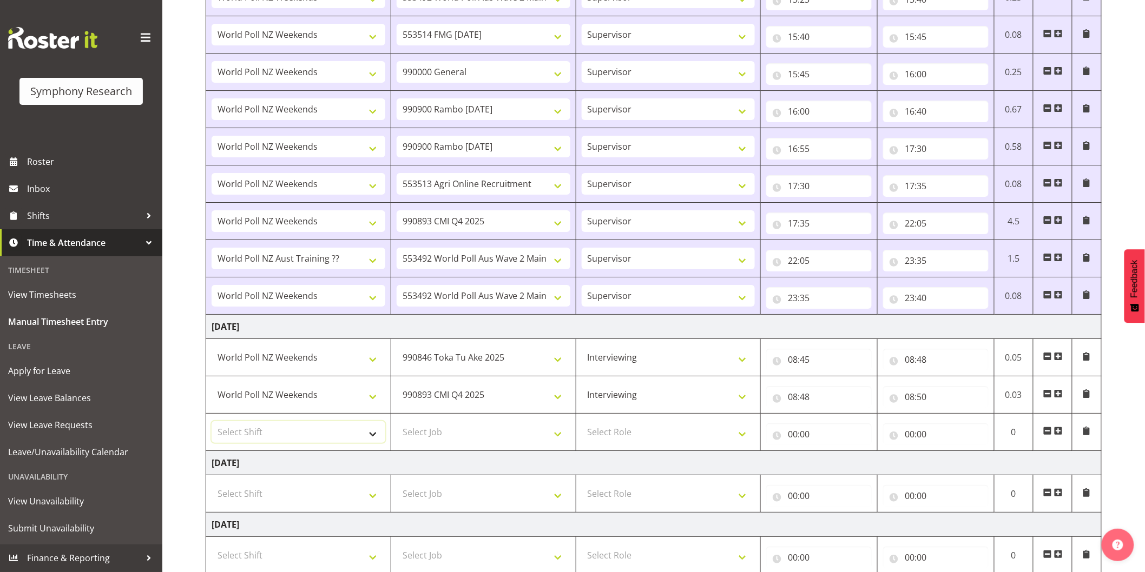
click at [305, 440] on select "Select Shift !!Weekend Residential (Roster IT Shift Label) *Business 9/10am ~ 4…" at bounding box center [299, 432] width 174 height 22
select select "41319"
click at [212, 424] on select "Select Shift !!Weekend Residential (Roster IT Shift Label) *Business 9/10am ~ 4…" at bounding box center [299, 432] width 174 height 22
select select
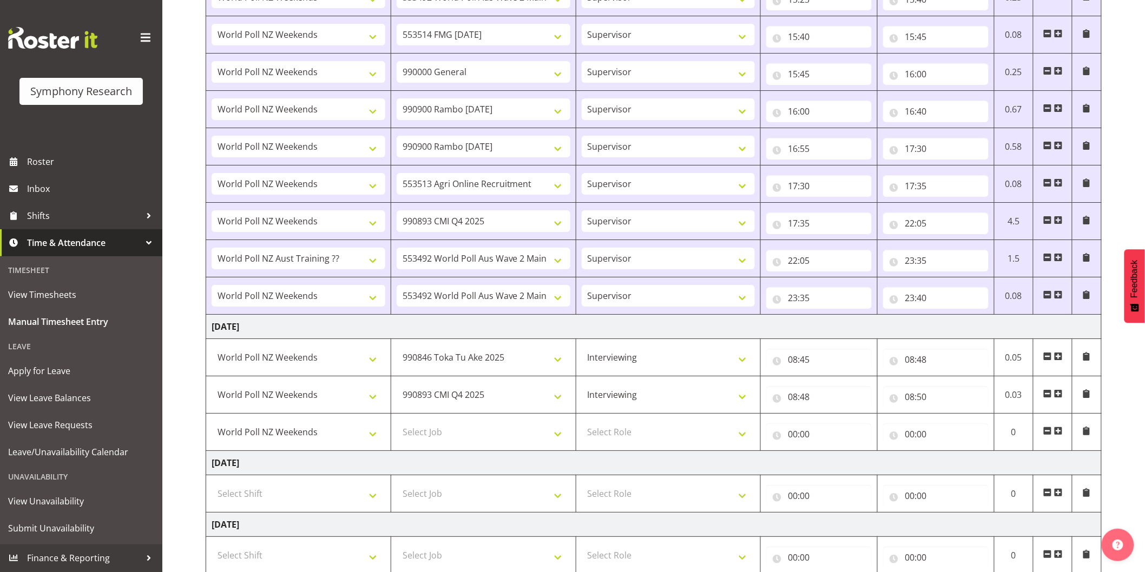
click at [425, 423] on td "Select Job 550060 IF Admin 553492 World Poll Aus Wave 2 Main 2025 553493 World …" at bounding box center [483, 432] width 185 height 37
click at [435, 430] on select "Select Job 550060 IF Admin 553492 World Poll Aus Wave 2 Main 2025 553493 World …" at bounding box center [484, 432] width 174 height 22
select select "10730"
click at [397, 424] on select "Select Job 550060 IF Admin 553492 World Poll Aus Wave 2 Main 2025 553493 World …" at bounding box center [484, 432] width 174 height 22
select select
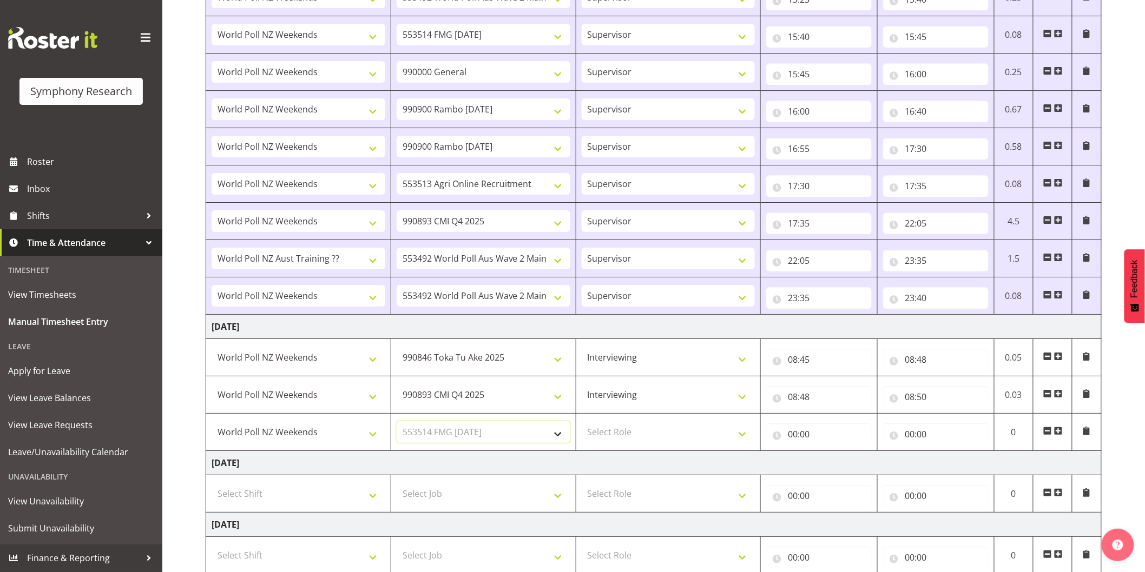
select select
click at [646, 433] on select "Select Role Interviewing Briefing Supervisor" at bounding box center [669, 432] width 174 height 22
select select "47"
click at [582, 424] on select "Select Role Interviewing Briefing Supervisor" at bounding box center [669, 432] width 174 height 22
select select
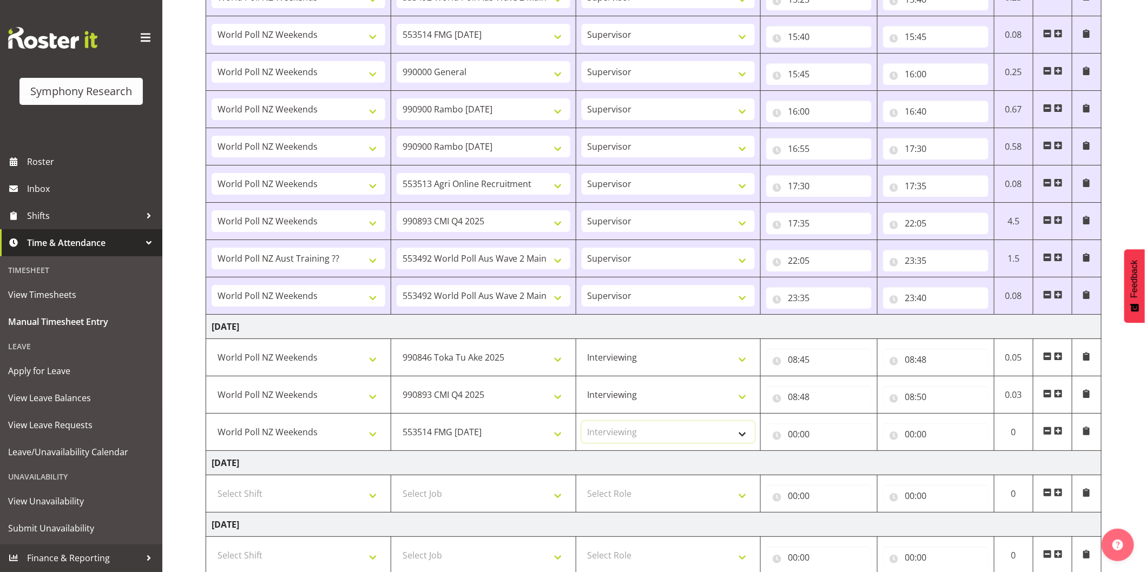
select select
click at [794, 441] on input "00:00" at bounding box center [818, 435] width 105 height 22
click at [835, 466] on select "00 01 02 03 04 05 06 07 08 09 10 11 12 13 14 15 16 17 18 19 20 21 22 23" at bounding box center [840, 463] width 24 height 22
select select "8"
click at [828, 454] on select "00 01 02 03 04 05 06 07 08 09 10 11 12 13 14 15 16 17 18 19 20 21 22 23" at bounding box center [840, 463] width 24 height 22
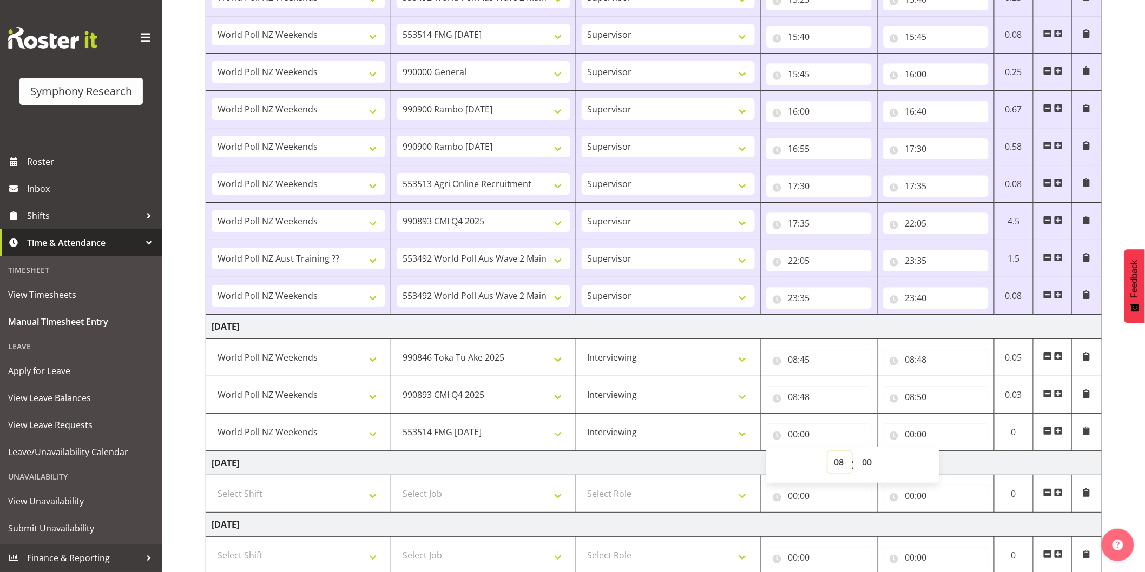
select select
type input "08:00"
click at [870, 462] on select "00 01 02 03 04 05 06 07 08 09 10 11 12 13 14 15 16 17 18 19 20 21 22 23 24 25 2…" at bounding box center [868, 463] width 24 height 22
select select "50"
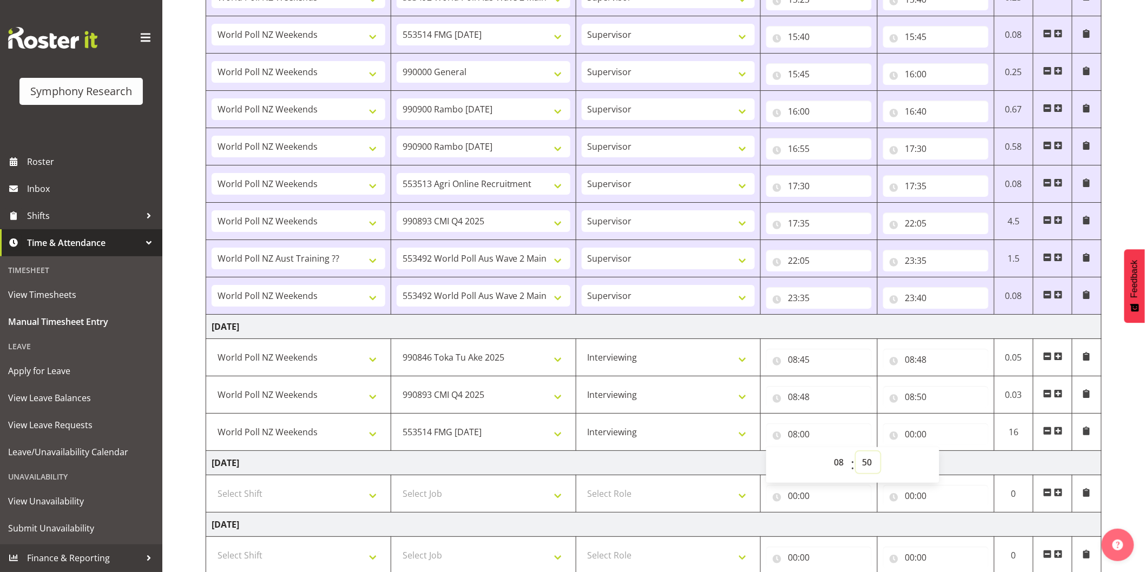
click at [856, 454] on select "00 01 02 03 04 05 06 07 08 09 10 11 12 13 14 15 16 17 18 19 20 21 22 23 24 25 2…" at bounding box center [868, 463] width 24 height 22
select select
type input "08:50"
click at [910, 435] on input "00:00" at bounding box center [935, 435] width 105 height 22
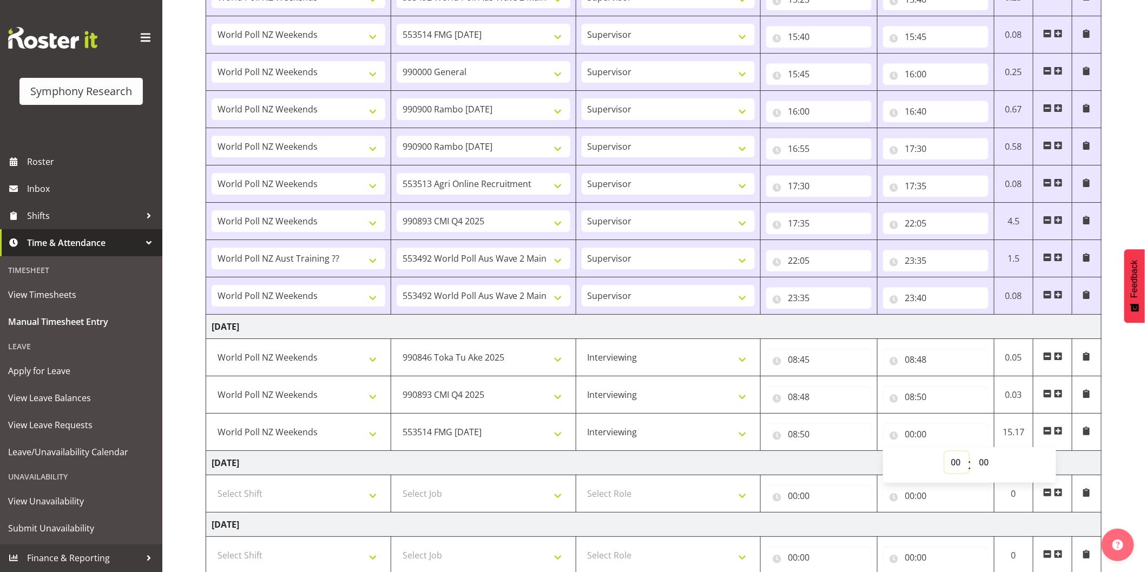
click at [948, 461] on select "00 01 02 03 04 05 06 07 08 09 10 11 12 13 14 15 16 17 18 19 20 21 22 23" at bounding box center [957, 463] width 24 height 22
select select "9"
click at [945, 454] on select "00 01 02 03 04 05 06 07 08 09 10 11 12 13 14 15 16 17 18 19 20 21 22 23" at bounding box center [957, 463] width 24 height 22
select select
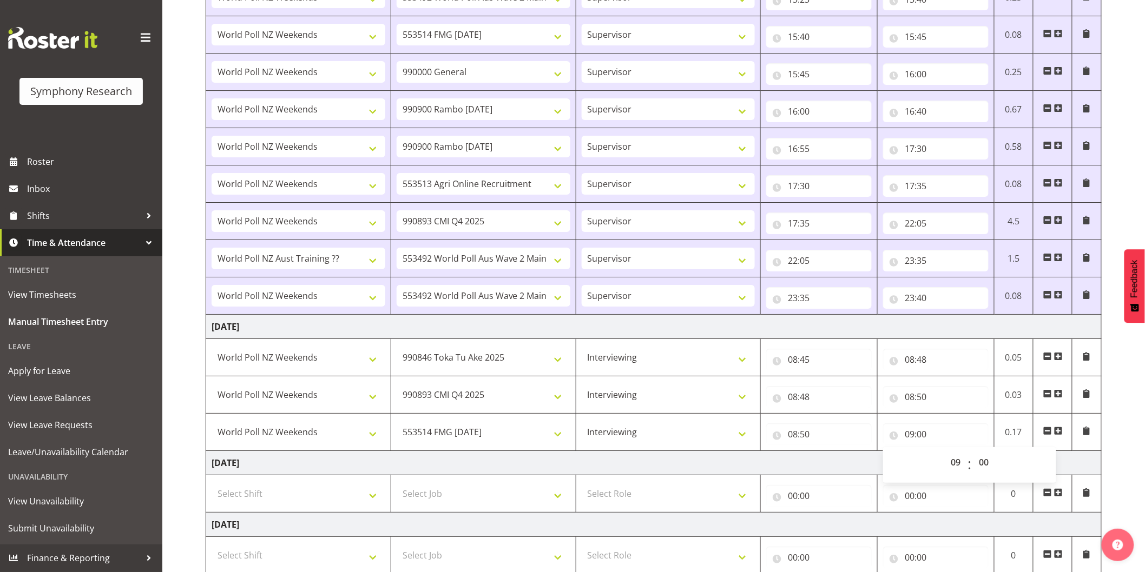
click at [1061, 435] on span at bounding box center [1058, 431] width 9 height 9
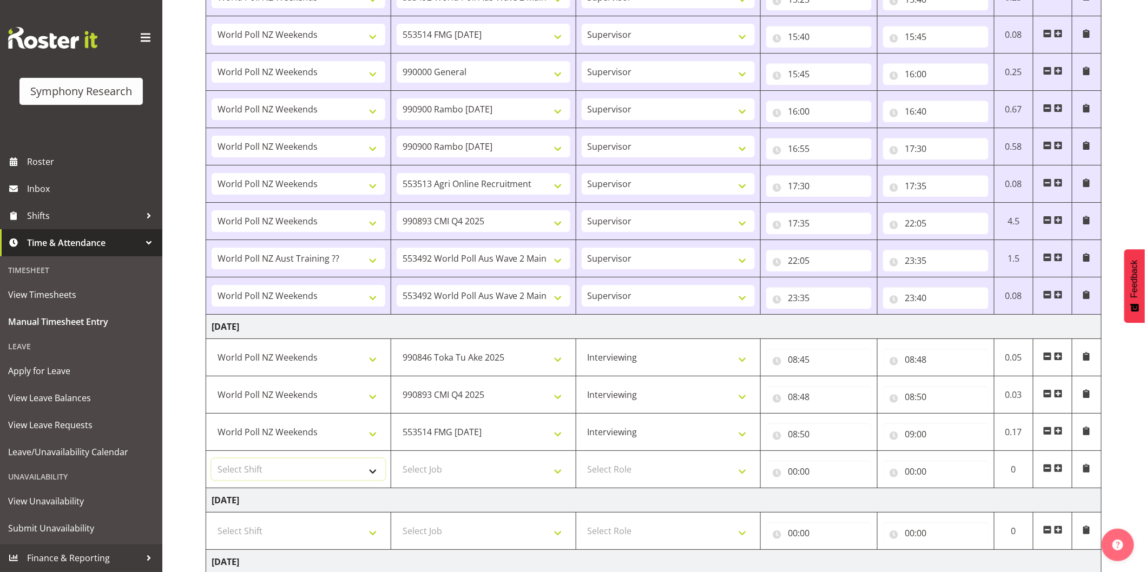
click at [314, 478] on select "Select Shift !!Weekend Residential (Roster IT Shift Label) *Business 9/10am ~ 4…" at bounding box center [299, 470] width 174 height 22
click at [212, 461] on select "Select Shift !!Weekend Residential (Roster IT Shift Label) *Business 9/10am ~ 4…" at bounding box center [299, 470] width 174 height 22
click at [443, 467] on select "Select Job 550060 IF Admin 553492 World Poll Aus Wave 2 Main 2025 553493 World …" at bounding box center [484, 470] width 174 height 22
click at [397, 461] on select "Select Job 550060 IF Admin 553492 World Poll Aus Wave 2 Main 2025 553493 World …" at bounding box center [484, 470] width 174 height 22
click at [639, 466] on select "Select Role Interviewing Briefing Supervisor" at bounding box center [669, 470] width 174 height 22
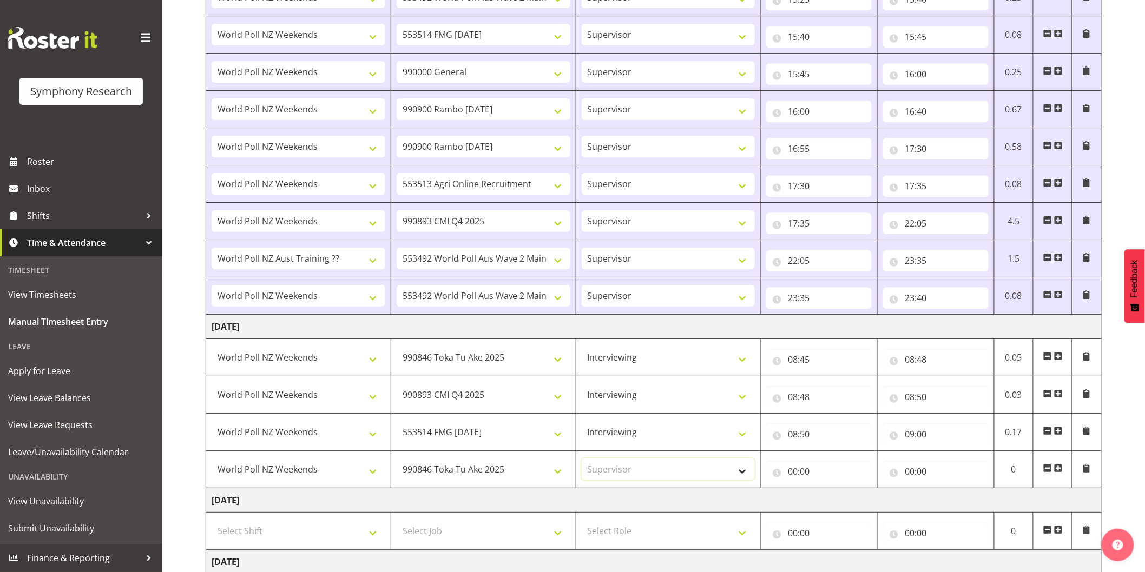
click at [582, 461] on select "Select Role Interviewing Briefing Supervisor" at bounding box center [669, 470] width 174 height 22
click at [796, 477] on input "00:00" at bounding box center [818, 472] width 105 height 22
click at [841, 500] on select "00 01 02 03 04 05 06 07 08 09 10 11 12 13 14 15 16 17 18 19 20 21 22 23" at bounding box center [840, 500] width 24 height 22
click at [828, 492] on select "00 01 02 03 04 05 06 07 08 09 10 11 12 13 14 15 16 17 18 19 20 21 22 23" at bounding box center [840, 500] width 24 height 22
click at [909, 477] on input "00:00" at bounding box center [935, 472] width 105 height 22
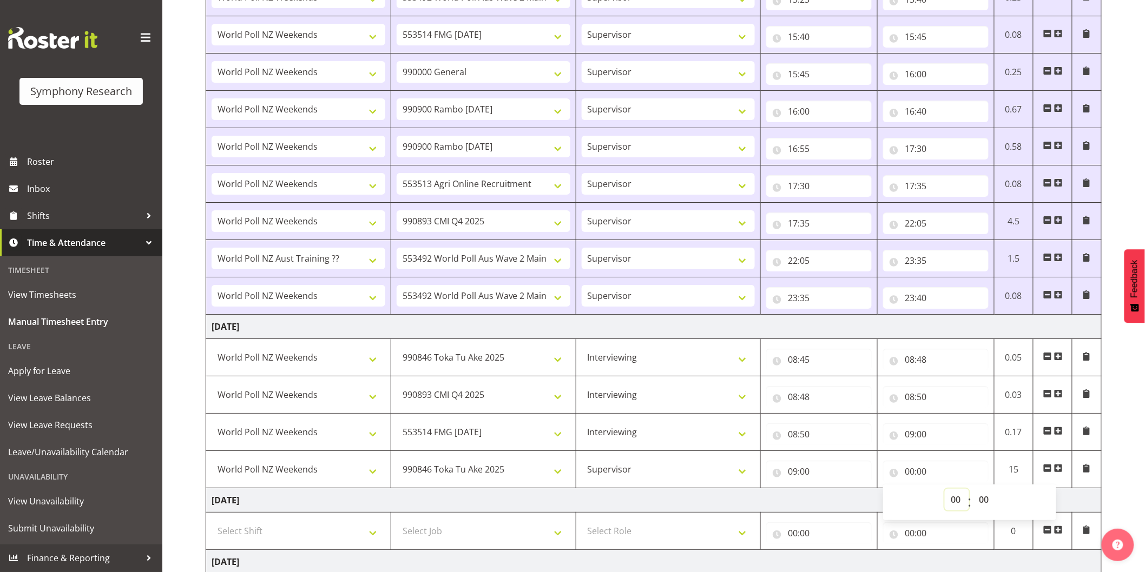
click at [947, 509] on select "00 01 02 03 04 05 06 07 08 09 10 11 12 13 14 15 16 17 18 19 20 21 22 23" at bounding box center [957, 500] width 24 height 22
click at [945, 492] on select "00 01 02 03 04 05 06 07 08 09 10 11 12 13 14 15 16 17 18 19 20 21 22 23" at bounding box center [957, 500] width 24 height 22
click at [988, 505] on select "00 01 02 03 04 05 06 07 08 09 10 11 12 13 14 15 16 17 18 19 20 21 22 23 24 25 2…" at bounding box center [985, 500] width 24 height 22
click at [973, 492] on select "00 01 02 03 04 05 06 07 08 09 10 11 12 13 14 15 16 17 18 19 20 21 22 23 24 25 2…" at bounding box center [985, 500] width 24 height 22
click at [1061, 472] on span at bounding box center [1058, 468] width 9 height 9
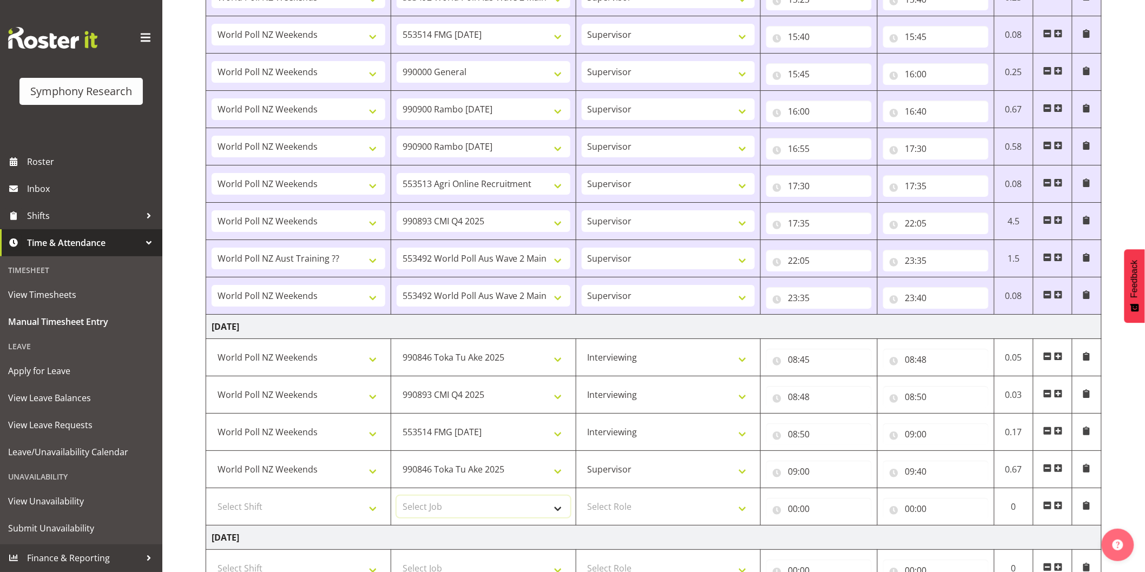
click at [433, 506] on select "Select Job 550060 IF Admin 553492 World Poll Aus Wave 2 Main 2025 553493 World …" at bounding box center [484, 507] width 174 height 22
click at [397, 499] on select "Select Job 550060 IF Admin 553492 World Poll Aus Wave 2 Main 2025 553493 World …" at bounding box center [484, 507] width 174 height 22
click at [625, 516] on select "Select Role Interviewing Briefing Supervisor" at bounding box center [669, 507] width 174 height 22
click at [582, 499] on select "Select Role Interviewing Briefing Supervisor" at bounding box center [669, 507] width 174 height 22
click at [795, 512] on input "00:00" at bounding box center [818, 509] width 105 height 22
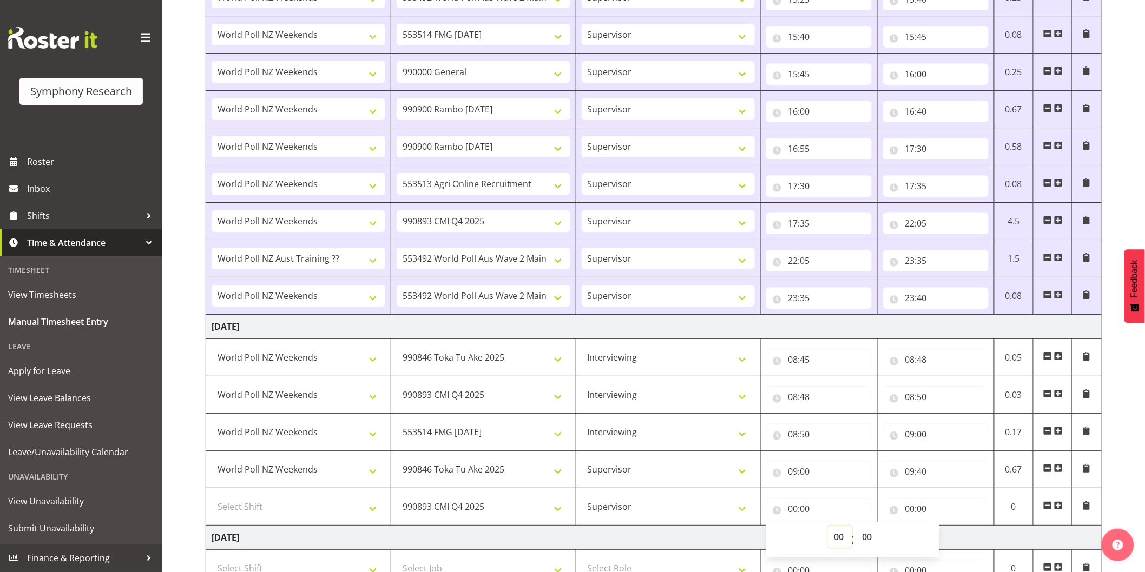
click at [836, 538] on select "00 01 02 03 04 05 06 07 08 09 10 11 12 13 14 15 16 17 18 19 20 21 22 23" at bounding box center [840, 537] width 24 height 22
click at [828, 529] on select "00 01 02 03 04 05 06 07 08 09 10 11 12 13 14 15 16 17 18 19 20 21 22 23" at bounding box center [840, 537] width 24 height 22
click at [871, 543] on select "00 01 02 03 04 05 06 07 08 09 10 11 12 13 14 15 16 17 18 19 20 21 22 23 24 25 2…" at bounding box center [868, 537] width 24 height 22
click at [856, 529] on select "00 01 02 03 04 05 06 07 08 09 10 11 12 13 14 15 16 17 18 19 20 21 22 23 24 25 2…" at bounding box center [868, 537] width 24 height 22
click at [912, 512] on input "00:00" at bounding box center [935, 509] width 105 height 22
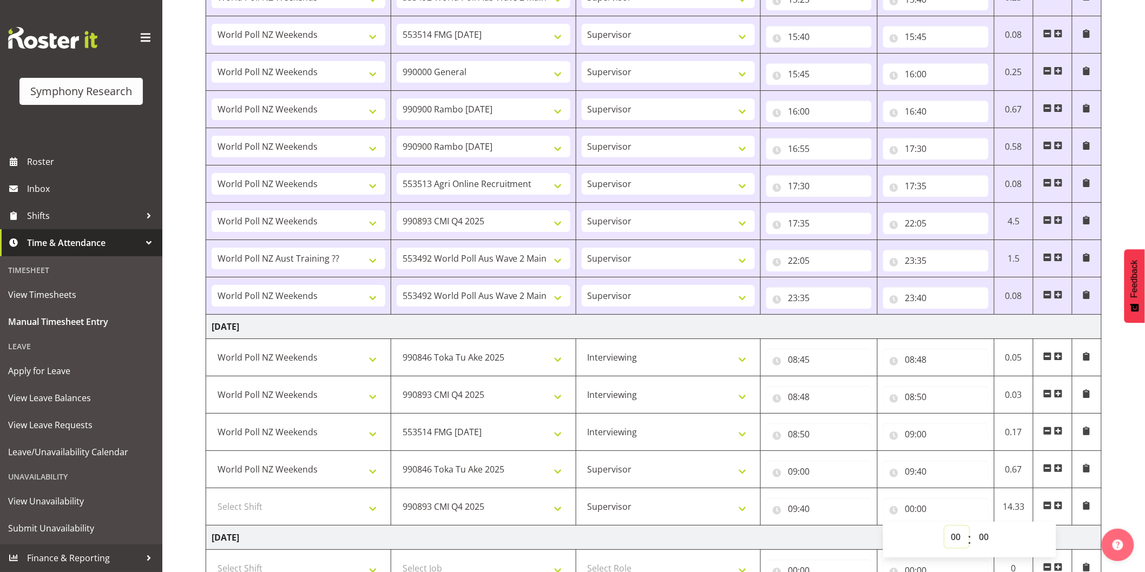
click at [945, 537] on select "00 01 02 03 04 05 06 07 08 09 10 11 12 13 14 15 16 17 18 19 20 21 22 23" at bounding box center [957, 537] width 24 height 22
click at [945, 529] on select "00 01 02 03 04 05 06 07 08 09 10 11 12 13 14 15 16 17 18 19 20 21 22 23" at bounding box center [957, 537] width 24 height 22
click at [986, 539] on select "00 01 02 03 04 05 06 07 08 09 10 11 12 13 14 15 16 17 18 19 20 21 22 23 24 25 2…" at bounding box center [985, 537] width 24 height 22
click at [973, 529] on select "00 01 02 03 04 05 06 07 08 09 10 11 12 13 14 15 16 17 18 19 20 21 22 23 24 25 2…" at bounding box center [985, 537] width 24 height 22
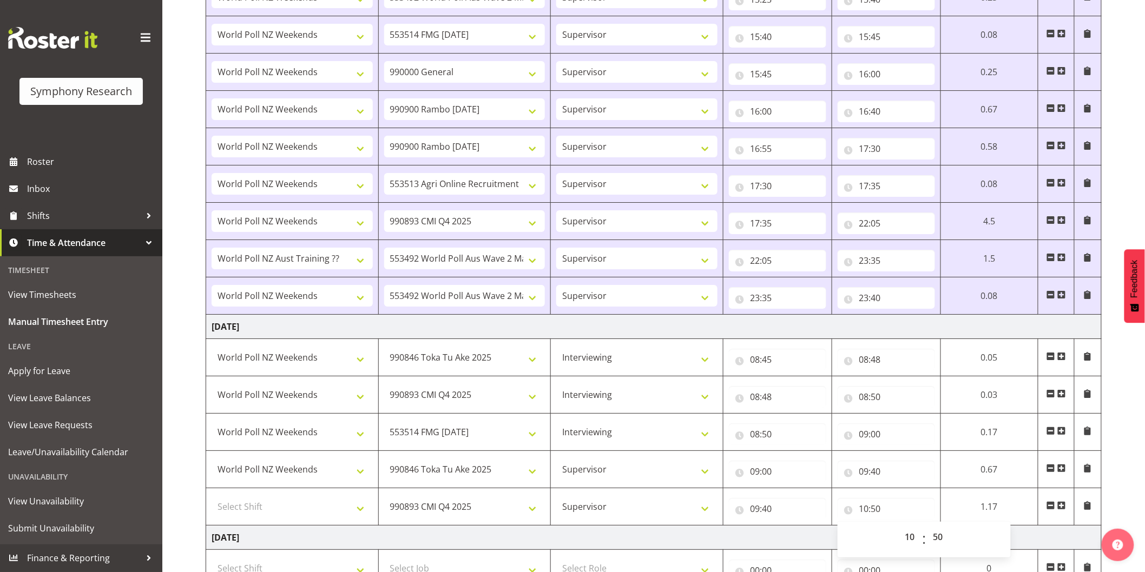
click at [1061, 506] on span at bounding box center [1061, 505] width 9 height 9
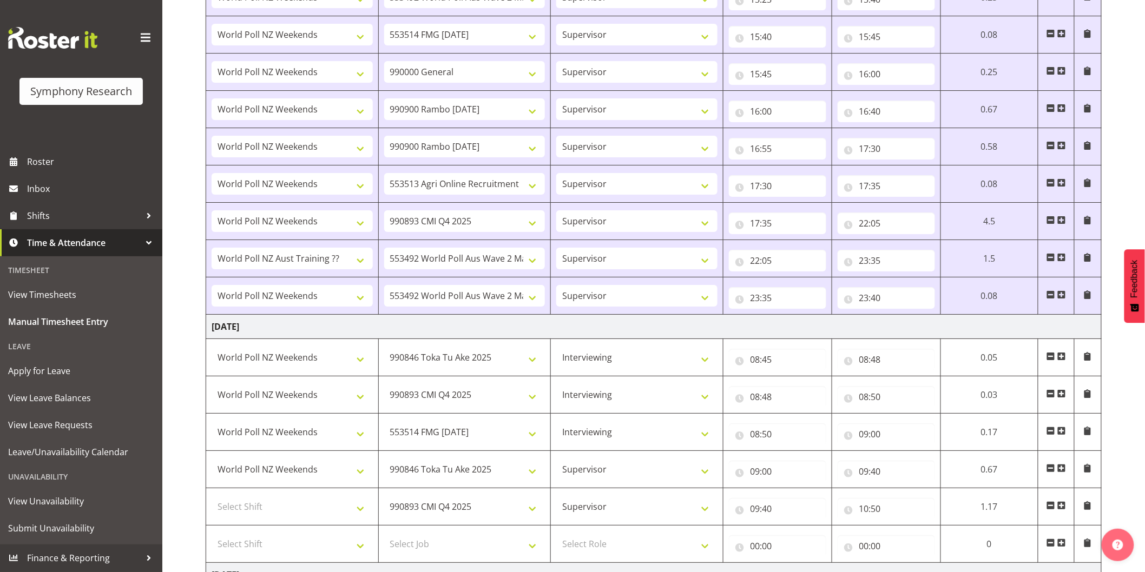
scroll to position [1581, 0]
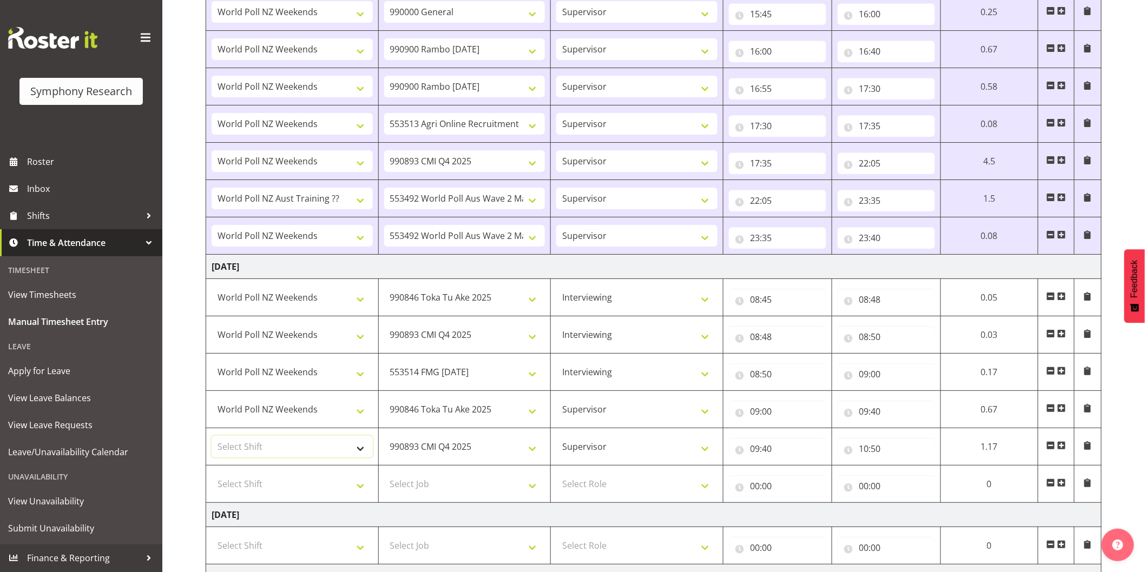
click at [278, 452] on select "Select Shift !!Weekend Residential (Roster IT Shift Label) *Business 9/10am ~ 4…" at bounding box center [292, 447] width 161 height 22
click at [212, 439] on select "Select Shift !!Weekend Residential (Roster IT Shift Label) *Business 9/10am ~ 4…" at bounding box center [292, 447] width 161 height 22
click at [293, 493] on select "Select Shift !!Weekend Residential (Roster IT Shift Label) *Business 9/10am ~ 4…" at bounding box center [292, 484] width 161 height 22
click at [212, 476] on select "Select Shift !!Weekend Residential (Roster IT Shift Label) *Business 9/10am ~ 4…" at bounding box center [292, 484] width 161 height 22
click at [443, 487] on select "Select Job 550060 IF Admin 553492 World Poll Aus Wave 2 Main 2025 553493 World …" at bounding box center [464, 484] width 161 height 22
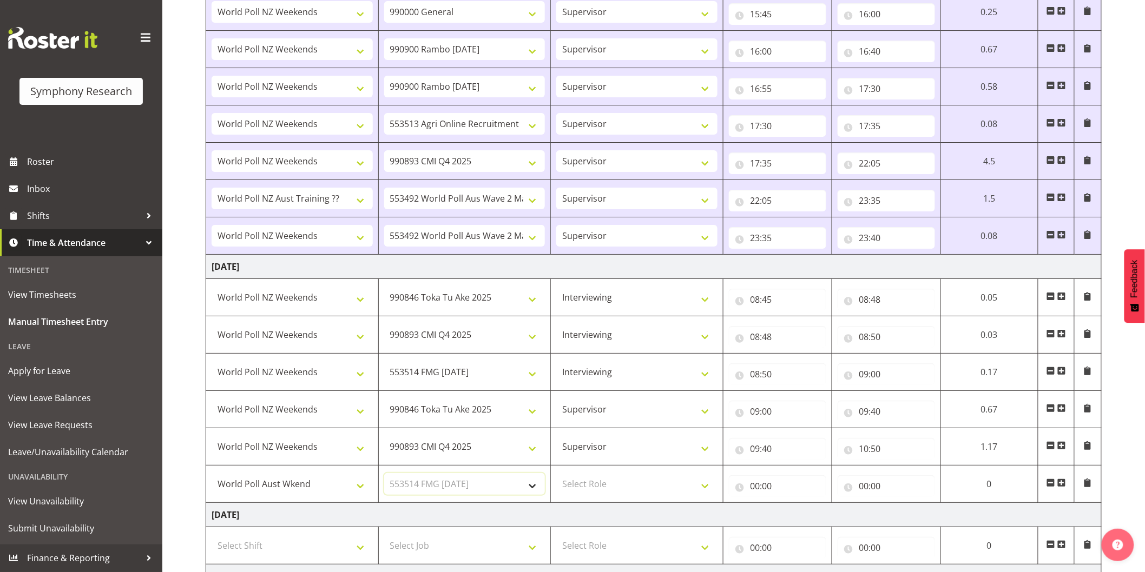
click at [384, 476] on select "Select Job 550060 IF Admin 553492 World Poll Aus Wave 2 Main 2025 553493 World …" at bounding box center [464, 484] width 161 height 22
click at [598, 487] on select "Select Role Interviewing Briefing Supervisor" at bounding box center [636, 484] width 161 height 22
click at [556, 476] on select "Select Role Interviewing Briefing Supervisor" at bounding box center [636, 484] width 161 height 22
click at [757, 494] on input "00:00" at bounding box center [777, 486] width 97 height 22
click at [790, 517] on select "00 01 02 03 04 05 06 07 08 09 10 11 12 13 14 15 16 17 18 19 20 21 22 23" at bounding box center [802, 515] width 24 height 22
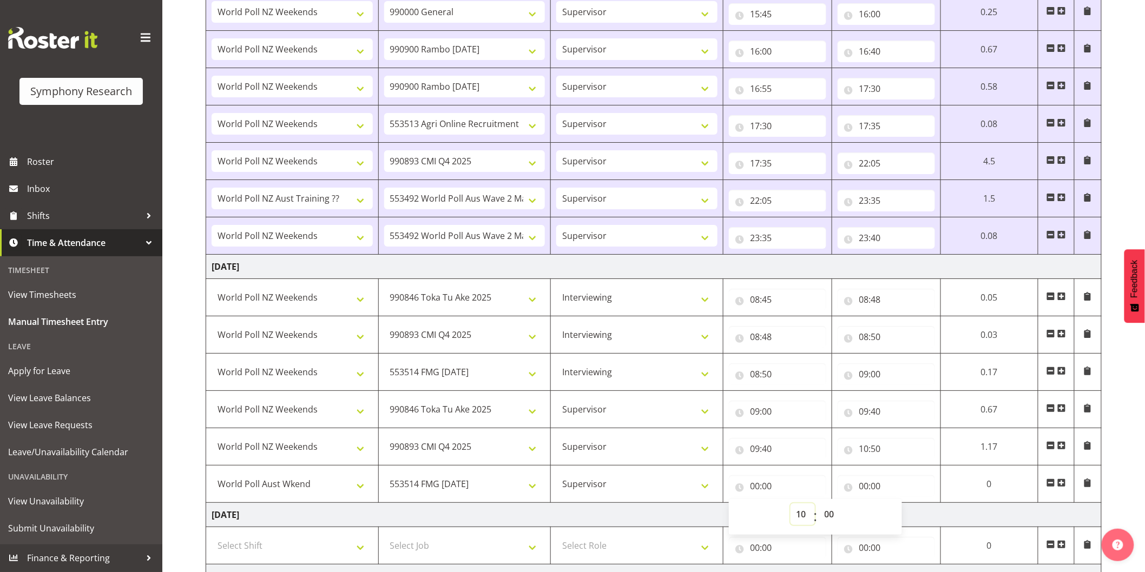
click at [790, 506] on select "00 01 02 03 04 05 06 07 08 09 10 11 12 13 14 15 16 17 18 19 20 21 22 23" at bounding box center [802, 515] width 24 height 22
click at [831, 514] on select "00 01 02 03 04 05 06 07 08 09 10 11 12 13 14 15 16 17 18 19 20 21 22 23 24 25 2…" at bounding box center [830, 515] width 24 height 22
click at [821, 506] on select "00 01 02 03 04 05 06 07 08 09 10 11 12 13 14 15 16 17 18 19 20 21 22 23 24 25 2…" at bounding box center [830, 515] width 24 height 22
click at [869, 491] on input "00:00" at bounding box center [890, 486] width 98 height 22
click at [906, 514] on select "00 01 02 03 04 05 06 07 08 09 10 11 12 13 14 15 16 17 18 19 20 21 22 23" at bounding box center [914, 515] width 24 height 22
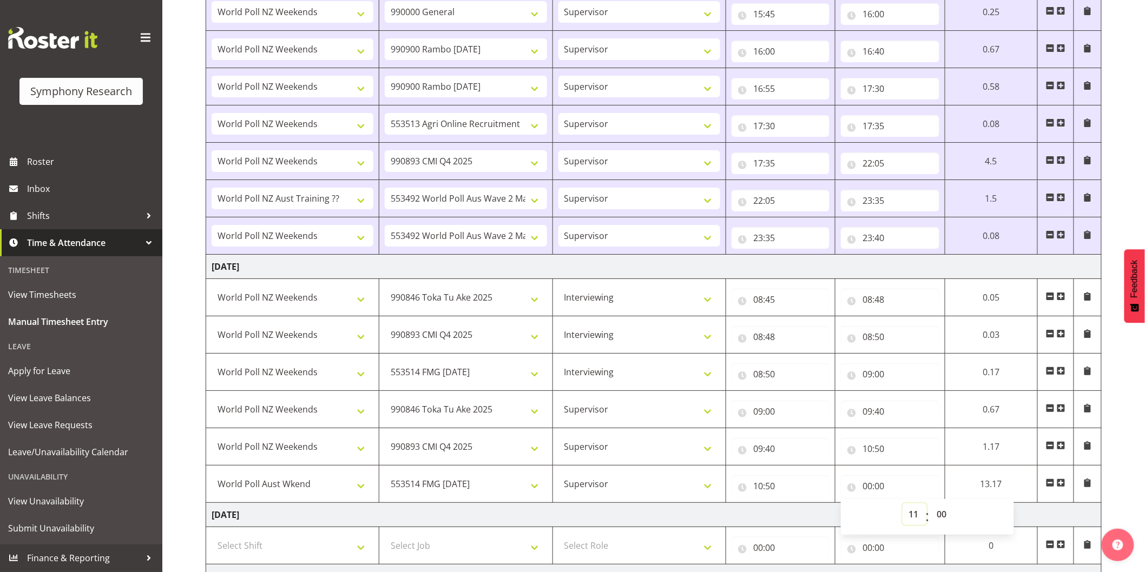
click at [902, 506] on select "00 01 02 03 04 05 06 07 08 09 10 11 12 13 14 15 16 17 18 19 20 21 22 23" at bounding box center [914, 515] width 24 height 22
click at [1062, 485] on span at bounding box center [1060, 483] width 9 height 9
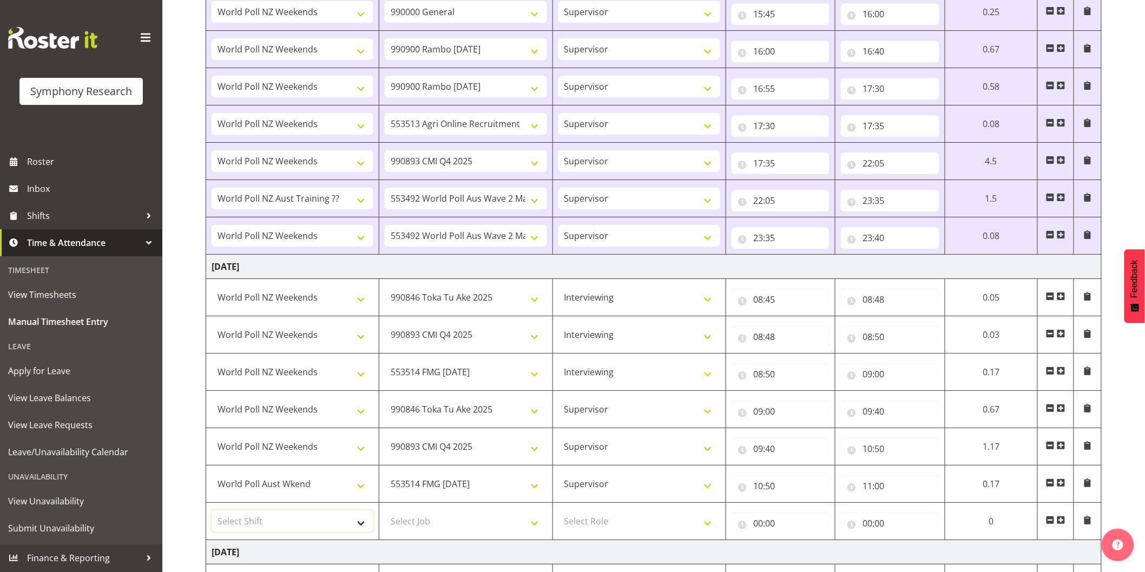
click at [312, 527] on select "Select Shift !!Weekend Residential (Roster IT Shift Label) *Business 9/10am ~ 4…" at bounding box center [293, 522] width 162 height 22
click at [212, 513] on select "Select Shift !!Weekend Residential (Roster IT Shift Label) *Business 9/10am ~ 4…" at bounding box center [293, 522] width 162 height 22
click at [398, 523] on select "Select Job 550060 IF Admin 553492 World Poll Aus Wave 2 Main 2025 553493 World …" at bounding box center [466, 522] width 162 height 22
click at [385, 513] on select "Select Job 550060 IF Admin 553492 World Poll Aus Wave 2 Main 2025 553493 World …" at bounding box center [466, 522] width 162 height 22
click at [600, 521] on select "Select Role Interviewing Briefing Supervisor" at bounding box center [639, 522] width 162 height 22
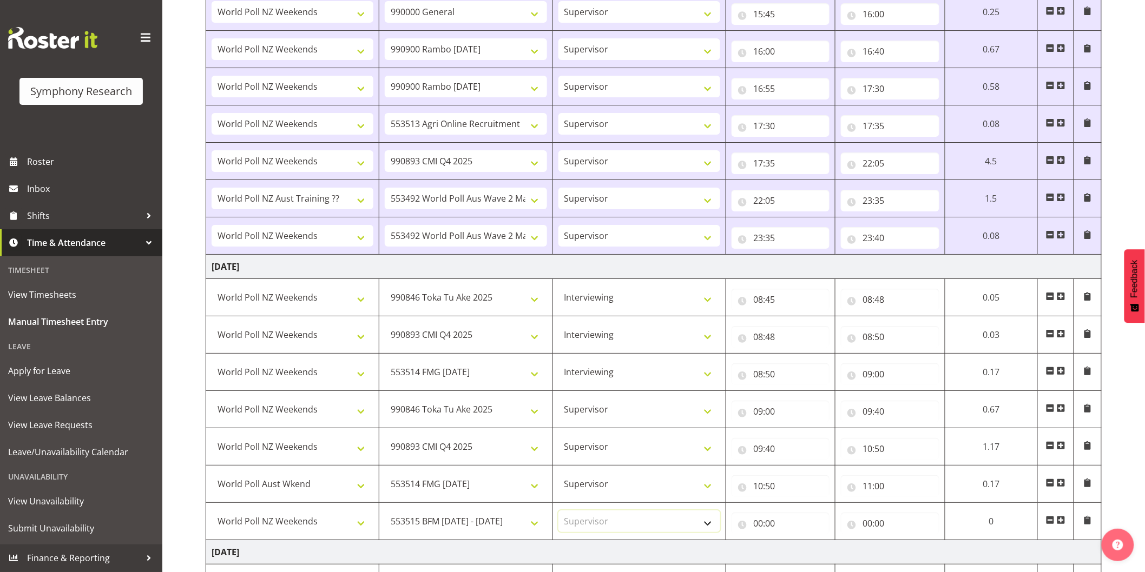
click at [558, 513] on select "Select Role Interviewing Briefing Supervisor" at bounding box center [639, 522] width 162 height 22
click at [757, 529] on input "00:00" at bounding box center [780, 524] width 98 height 22
click at [804, 556] on select "00 01 02 03 04 05 06 07 08 09 10 11 12 13 14 15 16 17 18 19 20 21 22 23" at bounding box center [805, 552] width 24 height 22
click at [793, 544] on select "00 01 02 03 04 05 06 07 08 09 10 11 12 13 14 15 16 17 18 19 20 21 22 23" at bounding box center [805, 552] width 24 height 22
click at [870, 527] on input "00:00" at bounding box center [890, 524] width 98 height 22
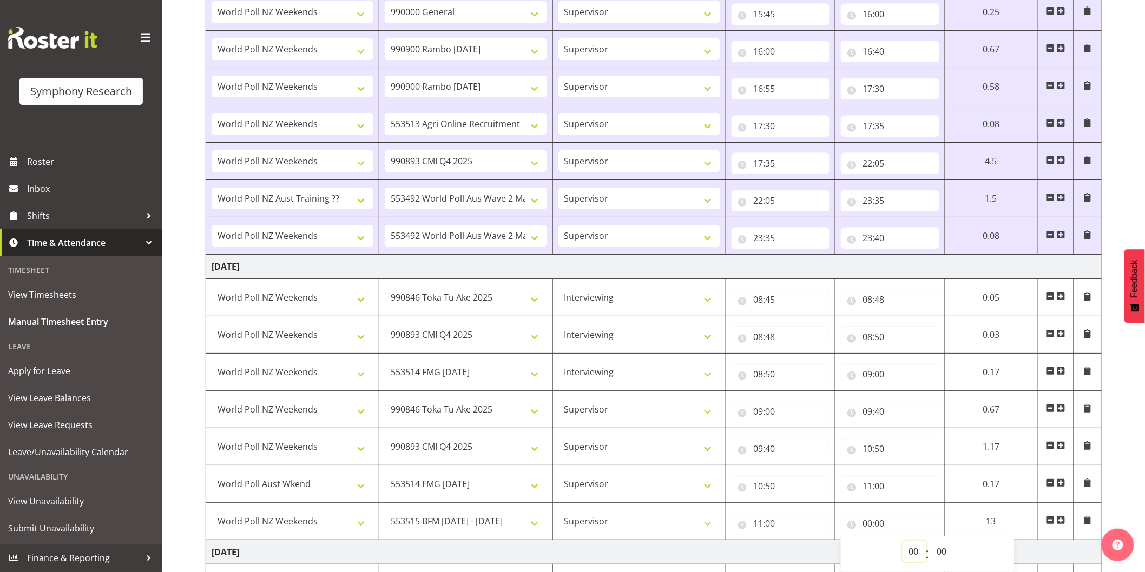
click at [904, 552] on select "00 01 02 03 04 05 06 07 08 09 10 11 12 13 14 15 16 17 18 19 20 21 22 23" at bounding box center [914, 552] width 24 height 22
click at [902, 544] on select "00 01 02 03 04 05 06 07 08 09 10 11 12 13 14 15 16 17 18 19 20 21 22 23" at bounding box center [914, 552] width 24 height 22
drag, startPoint x: 1118, startPoint y: 454, endPoint x: 1115, endPoint y: 460, distance: 6.8
click at [1062, 521] on span at bounding box center [1060, 520] width 9 height 9
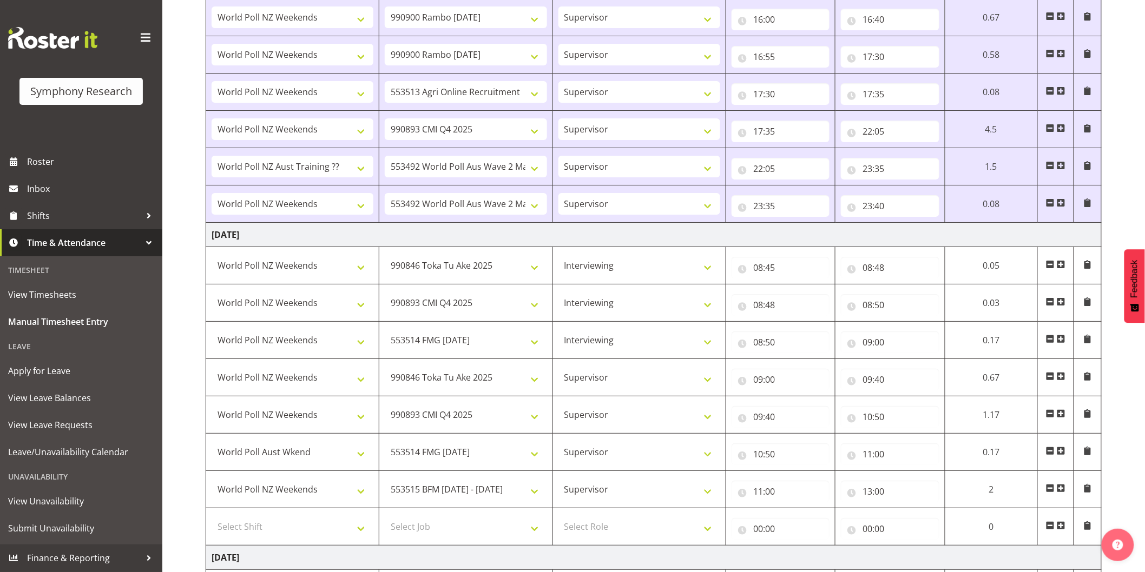
scroll to position [1641, 0]
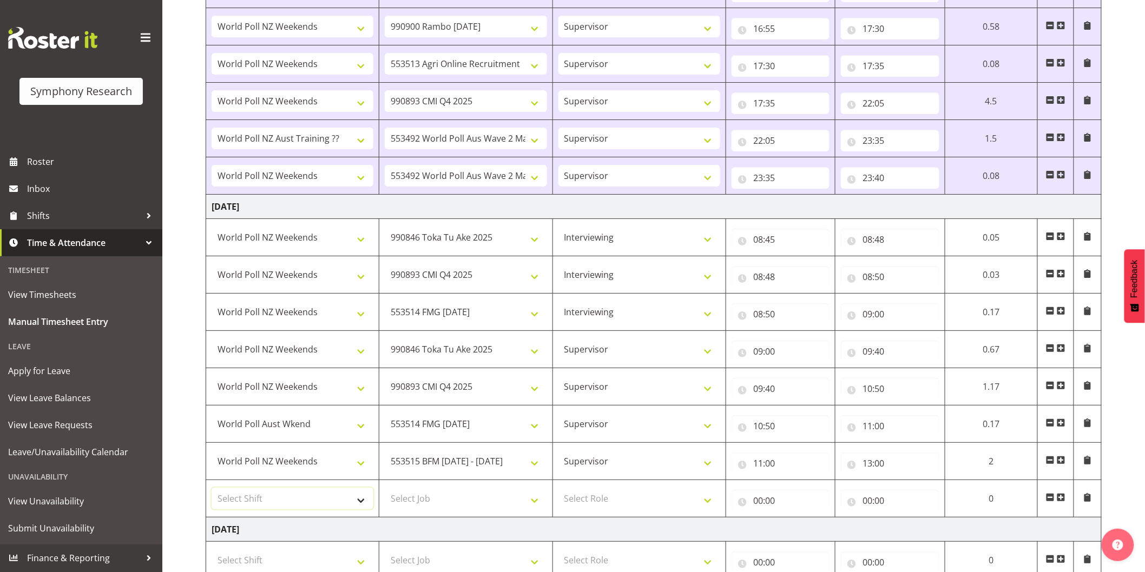
click at [252, 499] on select "Select Shift !!Weekend Residential (Roster IT Shift Label) *Business 9/10am ~ 4…" at bounding box center [293, 499] width 162 height 22
click at [212, 491] on select "Select Shift !!Weekend Residential (Roster IT Shift Label) *Business 9/10am ~ 4…" at bounding box center [293, 499] width 162 height 22
drag, startPoint x: 406, startPoint y: 499, endPoint x: 411, endPoint y: 491, distance: 9.0
click at [406, 499] on select "Select Job 550060 IF Admin 553492 World Poll Aus Wave 2 Main 2025 553493 World …" at bounding box center [466, 499] width 162 height 22
click at [385, 491] on select "Select Job 550060 IF Admin 553492 World Poll Aus Wave 2 Main 2025 553493 World …" at bounding box center [466, 499] width 162 height 22
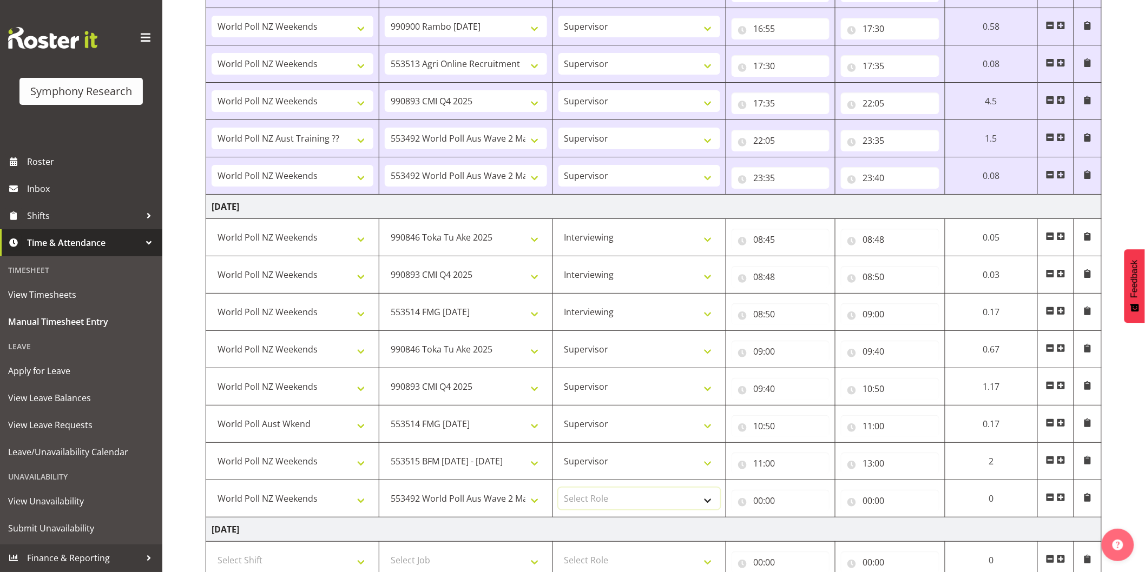
click at [597, 498] on select "Select Role Interviewing Briefing Supervisor" at bounding box center [639, 499] width 162 height 22
click at [558, 491] on select "Select Role Interviewing Briefing Supervisor" at bounding box center [639, 499] width 162 height 22
click at [761, 505] on input "00:00" at bounding box center [780, 501] width 98 height 22
click at [797, 531] on select "00 01 02 03 04 05 06 07 08 09 10 11 12 13 14 15 16 17 18 19 20 21 22 23" at bounding box center [805, 529] width 24 height 22
click at [793, 521] on select "00 01 02 03 04 05 06 07 08 09 10 11 12 13 14 15 16 17 18 19 20 21 22 23" at bounding box center [805, 529] width 24 height 22
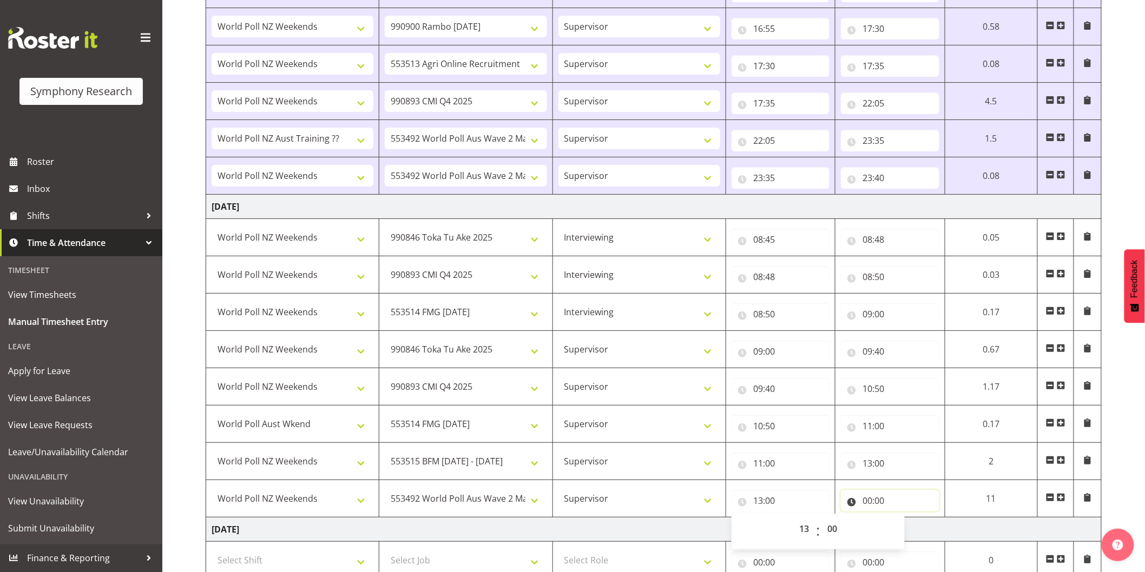
click at [866, 504] on input "00:00" at bounding box center [890, 501] width 98 height 22
click at [904, 531] on select "00 01 02 03 04 05 06 07 08 09 10 11 12 13 14 15 16 17 18 19 20 21 22 23" at bounding box center [914, 529] width 24 height 22
click at [902, 521] on select "00 01 02 03 04 05 06 07 08 09 10 11 12 13 14 15 16 17 18 19 20 21 22 23" at bounding box center [914, 529] width 24 height 22
click at [940, 531] on select "00 01 02 03 04 05 06 07 08 09 10 11 12 13 14 15 16 17 18 19 20 21 22 23 24 25 2…" at bounding box center [942, 529] width 24 height 22
click at [930, 521] on select "00 01 02 03 04 05 06 07 08 09 10 11 12 13 14 15 16 17 18 19 20 21 22 23 24 25 2…" at bounding box center [942, 529] width 24 height 22
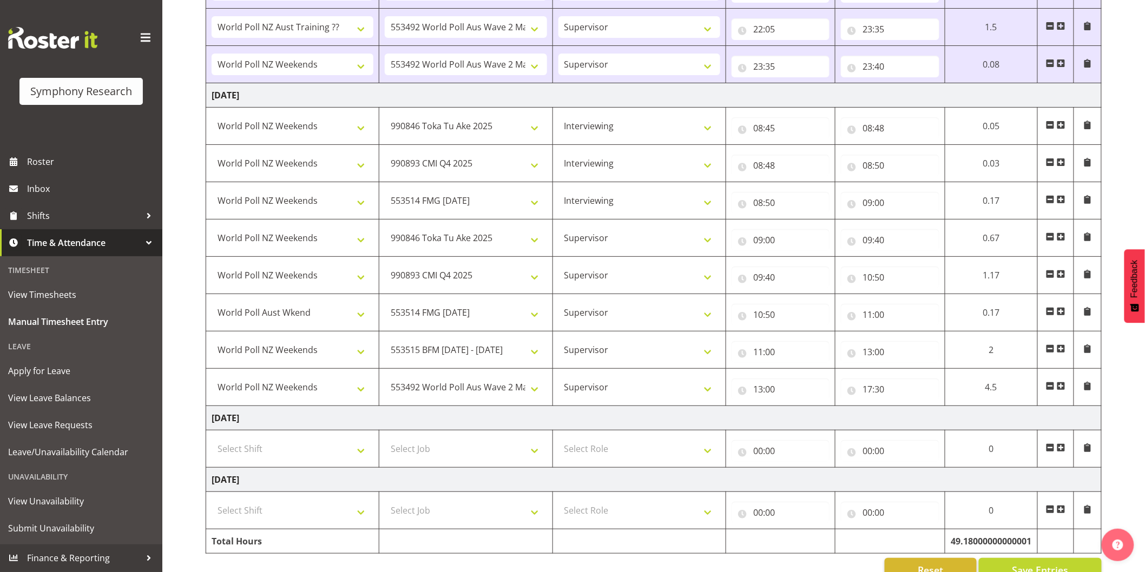
scroll to position [1782, 0]
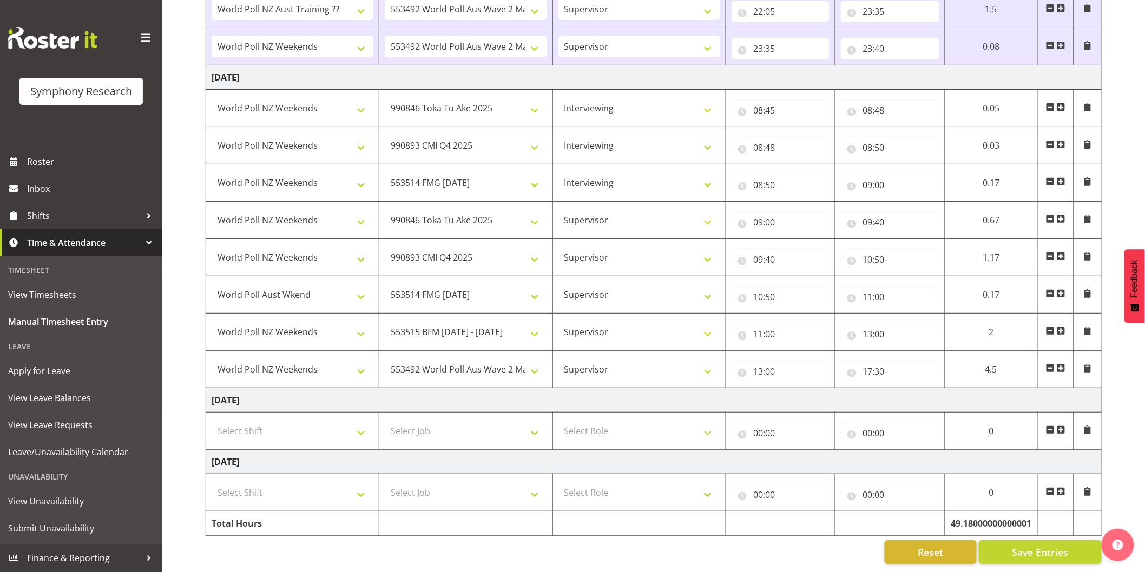
click at [1064, 364] on span at bounding box center [1060, 368] width 9 height 9
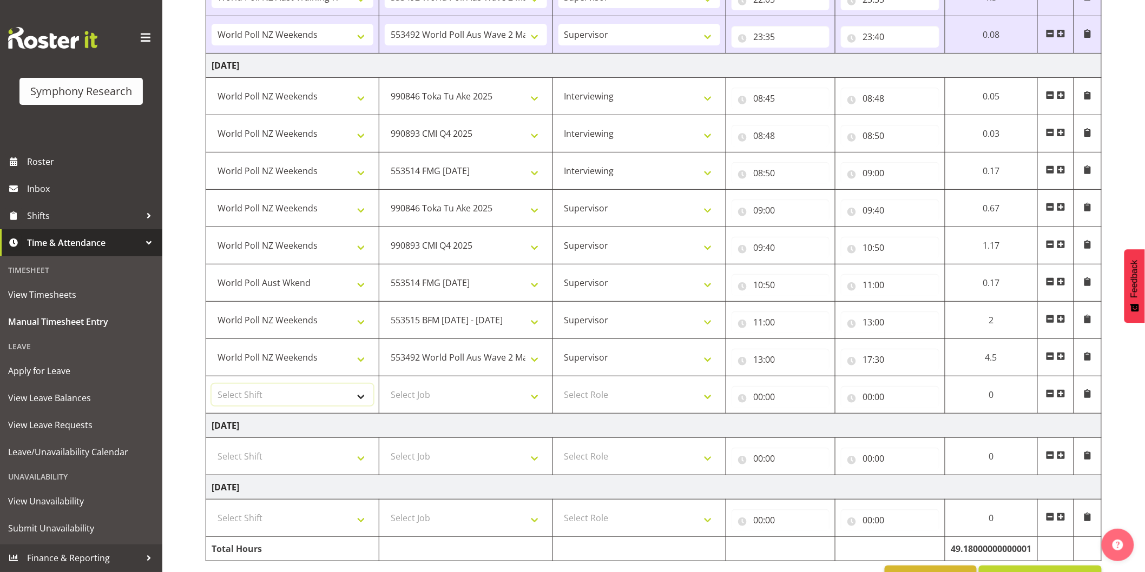
click at [257, 402] on select "Select Shift !!Weekend Residential (Roster IT Shift Label) *Business 9/10am ~ 4…" at bounding box center [293, 395] width 162 height 22
click at [212, 387] on select "Select Shift !!Weekend Residential (Roster IT Shift Label) *Business 9/10am ~ 4…" at bounding box center [293, 395] width 162 height 22
click at [411, 395] on select "Select Job 550060 IF Admin 553492 World Poll Aus Wave 2 Main 2025 553493 World …" at bounding box center [466, 395] width 162 height 22
click at [385, 387] on select "Select Job 550060 IF Admin 553492 World Poll Aus Wave 2 Main 2025 553493 World …" at bounding box center [466, 395] width 162 height 22
drag, startPoint x: 620, startPoint y: 399, endPoint x: 616, endPoint y: 407, distance: 9.7
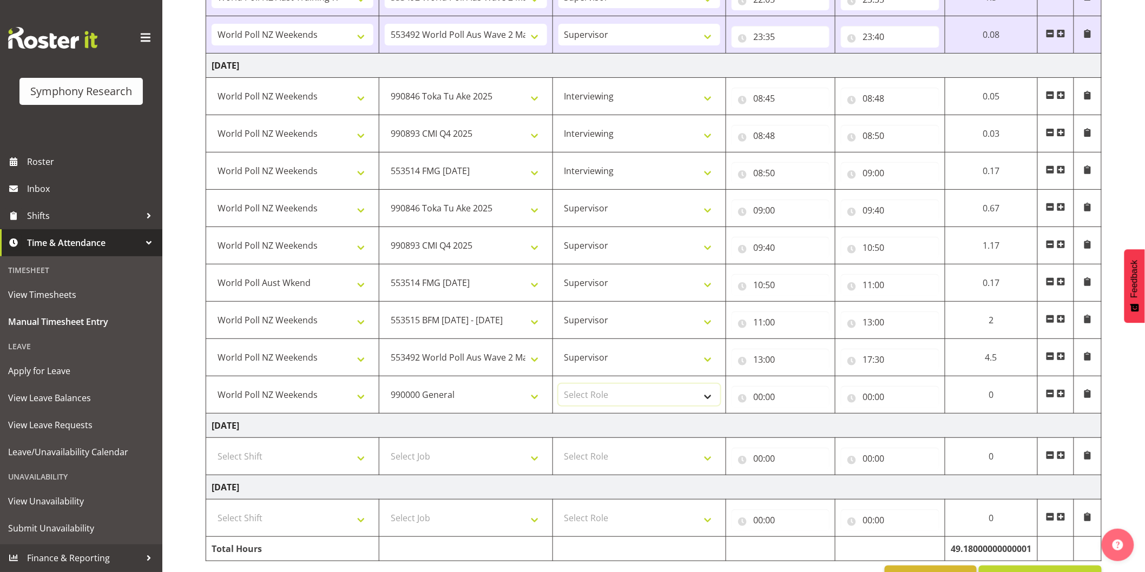
click at [620, 399] on select "Select Role Interviewing Briefing Supervisor" at bounding box center [639, 395] width 162 height 22
click at [558, 387] on select "Select Role Interviewing Briefing Supervisor" at bounding box center [639, 395] width 162 height 22
click at [759, 406] on input "00:00" at bounding box center [780, 397] width 98 height 22
click at [793, 429] on select "00 01 02 03 04 05 06 07 08 09 10 11 12 13 14 15 16 17 18 19 20 21 22 23" at bounding box center [805, 425] width 24 height 22
click at [793, 417] on select "00 01 02 03 04 05 06 07 08 09 10 11 12 13 14 15 16 17 18 19 20 21 22 23" at bounding box center [805, 425] width 24 height 22
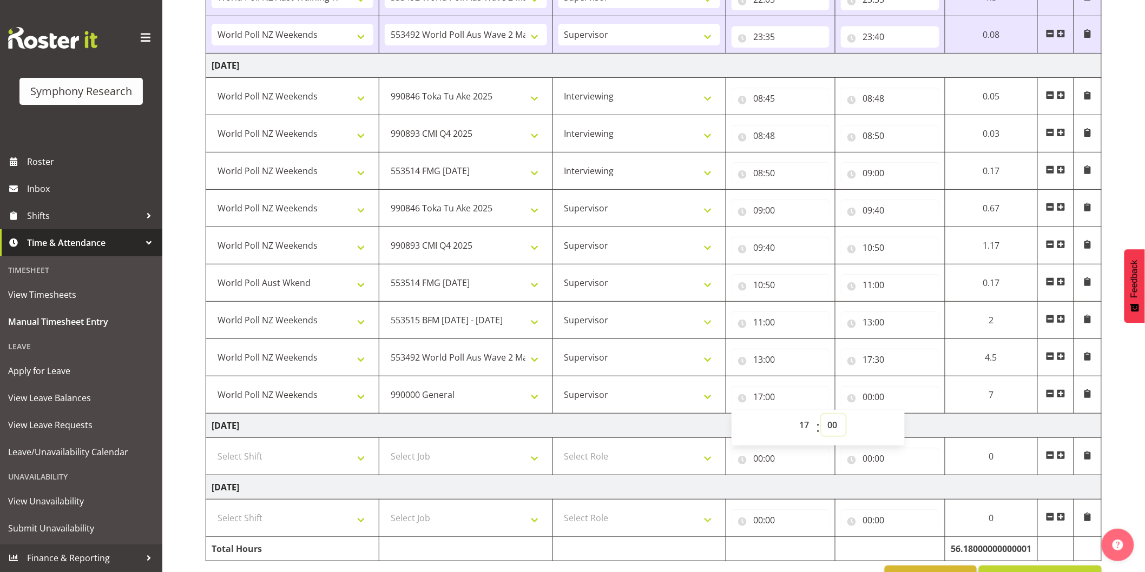
click at [831, 430] on select "00 01 02 03 04 05 06 07 08 09 10 11 12 13 14 15 16 17 18 19 20 21 22 23 24 25 2…" at bounding box center [833, 425] width 24 height 22
click at [821, 417] on select "00 01 02 03 04 05 06 07 08 09 10 11 12 13 14 15 16 17 18 19 20 21 22 23 24 25 2…" at bounding box center [833, 425] width 24 height 22
click at [867, 402] on input "00:00" at bounding box center [890, 397] width 98 height 22
click at [902, 428] on select "00 01 02 03 04 05 06 07 08 09 10 11 12 13 14 15 16 17 18 19 20 21 22 23" at bounding box center [914, 425] width 24 height 22
click at [902, 417] on select "00 01 02 03 04 05 06 07 08 09 10 11 12 13 14 15 16 17 18 19 20 21 22 23" at bounding box center [914, 425] width 24 height 22
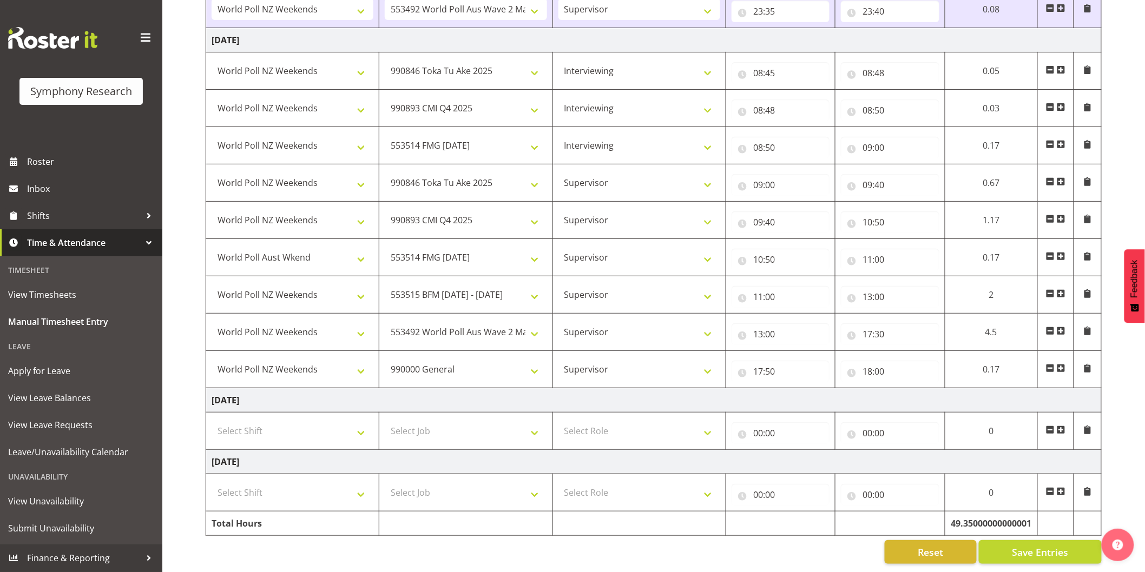
scroll to position [1820, 0]
click at [1032, 545] on span "Save Entries" at bounding box center [1040, 552] width 56 height 14
